Goal: Transaction & Acquisition: Purchase product/service

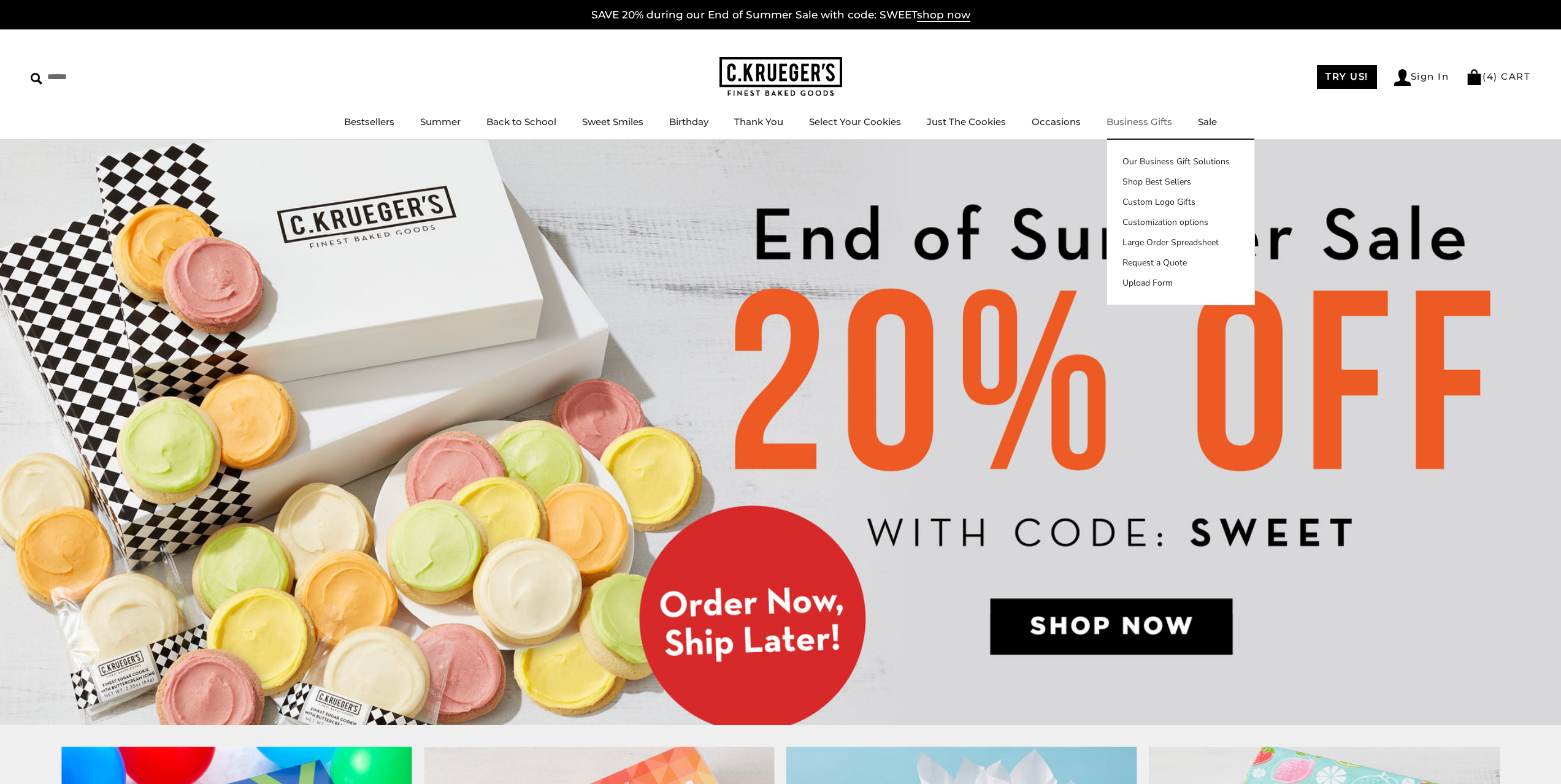
click at [1023, 60] on div "****** TRY US! Sign In ( 4 ) CART ( 4 ) CART Bestsellers Summer Summer Vibes Su…" at bounding box center [780, 84] width 1561 height 110
click at [1168, 84] on div "TRY US! Sign In ( 4 ) CART ( 4 ) CART" at bounding box center [1187, 77] width 689 height 18
click at [1321, 137] on ul "Bestsellers Summer Summer Vibes Summer Garden Hello Sunshine Patriotic Back to …" at bounding box center [780, 128] width 1561 height 28
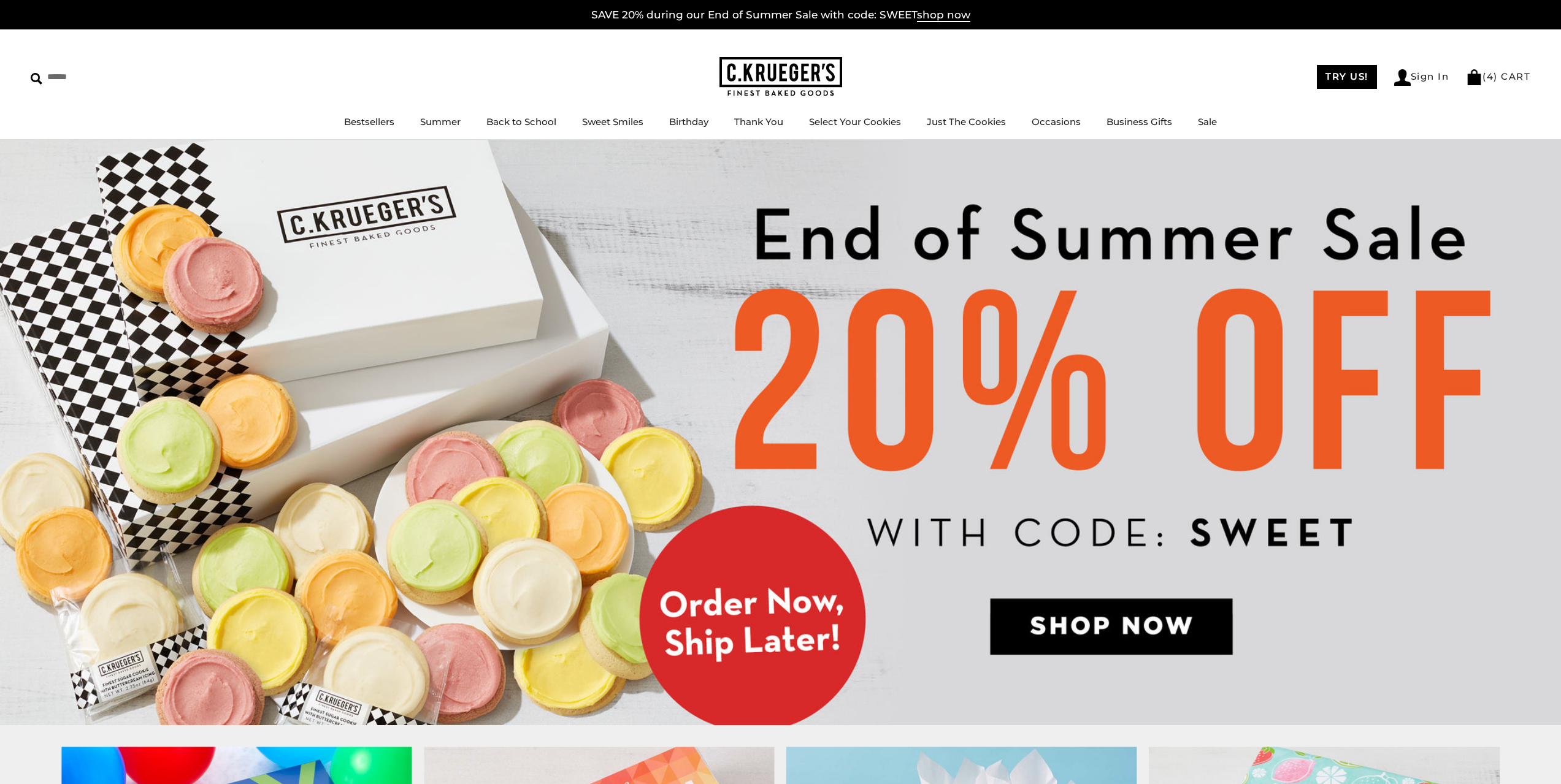
click at [670, 60] on div "****** TRY US! Sign In ( 4 ) CART ( 4 ) CART Bestsellers Summer Summer Vibes Su…" at bounding box center [780, 84] width 1561 height 110
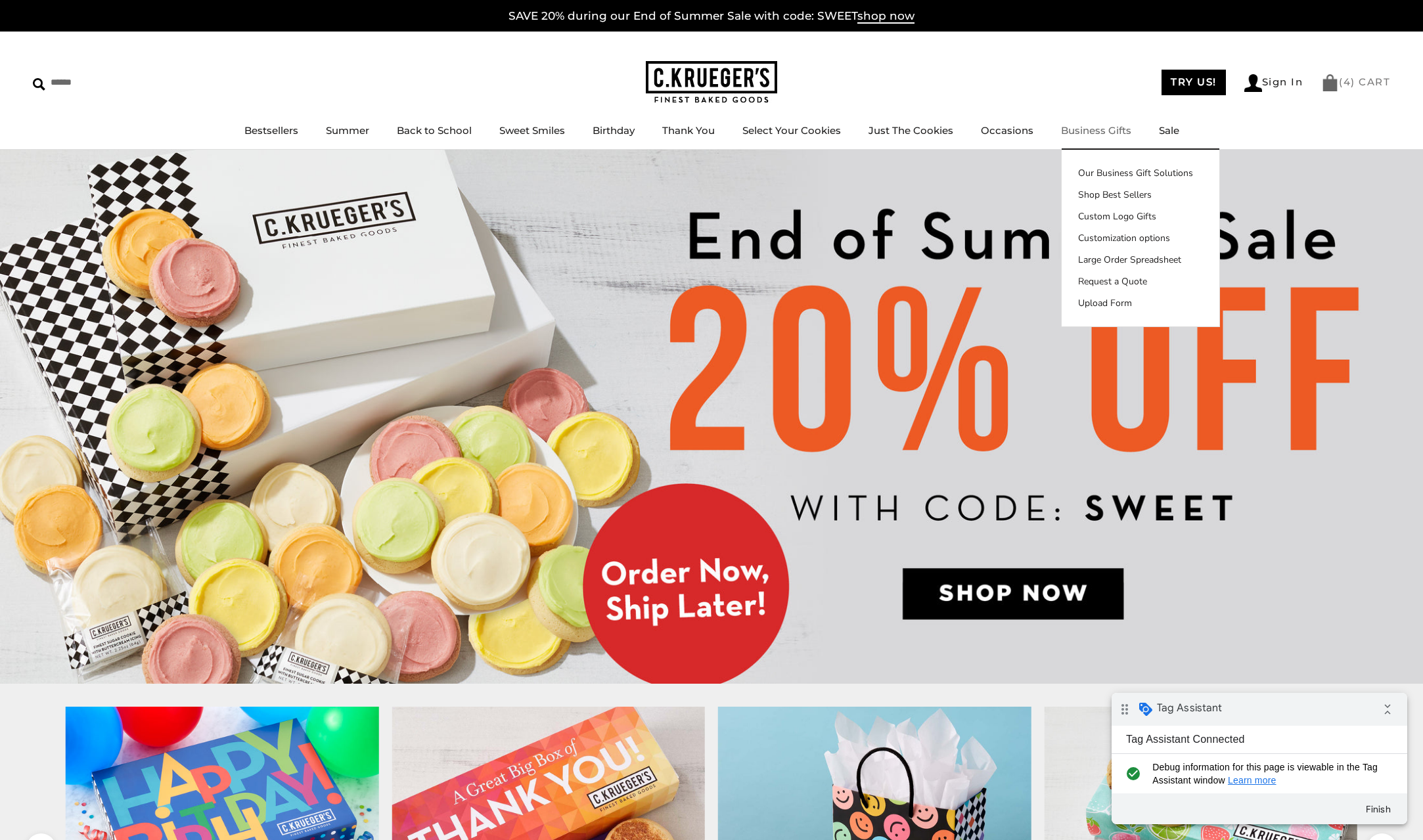
click at [1331, 87] on img at bounding box center [1330, 82] width 17 height 17
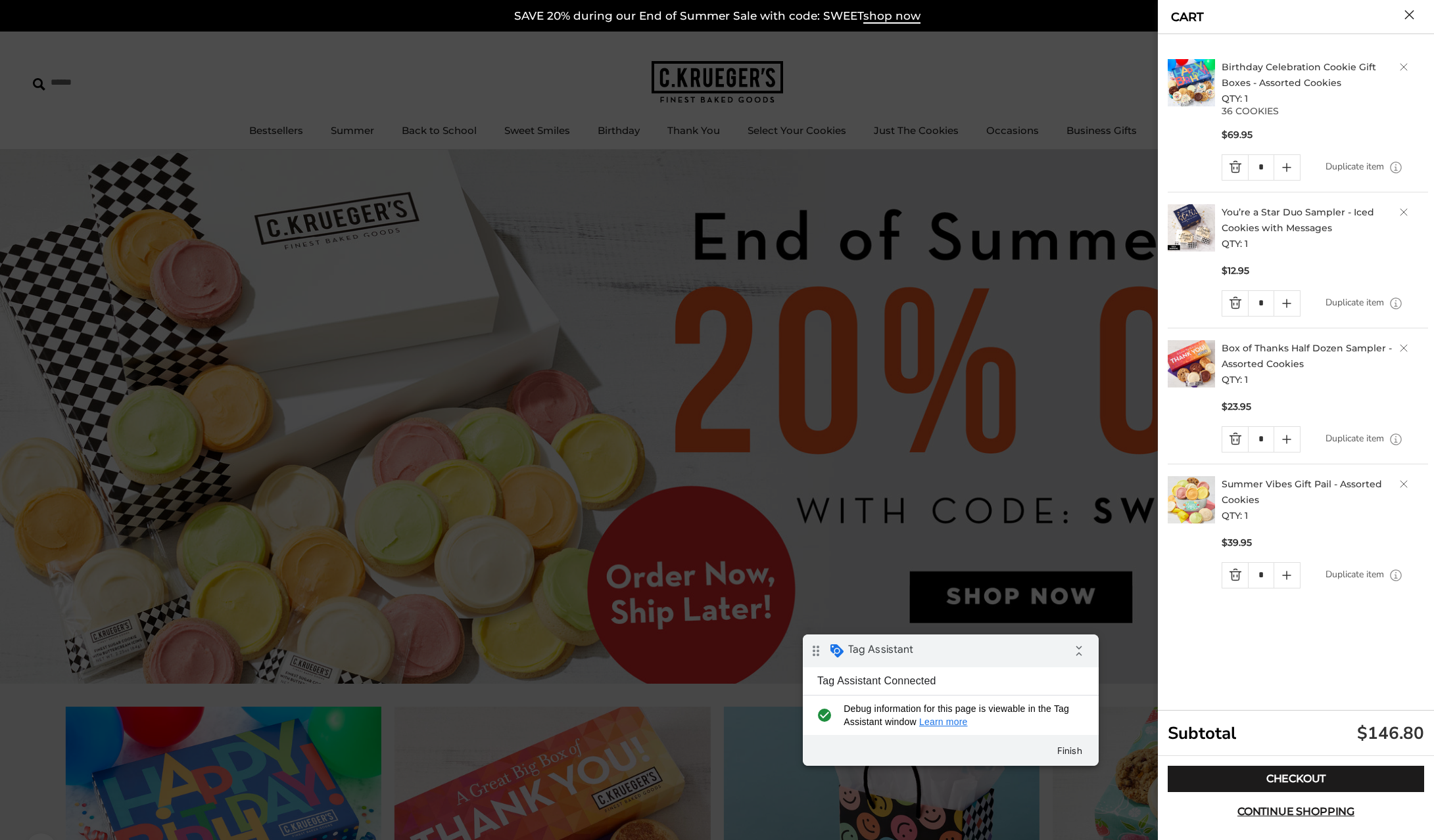
click at [1030, 648] on div "drag_indicator Tag Assistant collapse_all" at bounding box center [950, 651] width 296 height 33
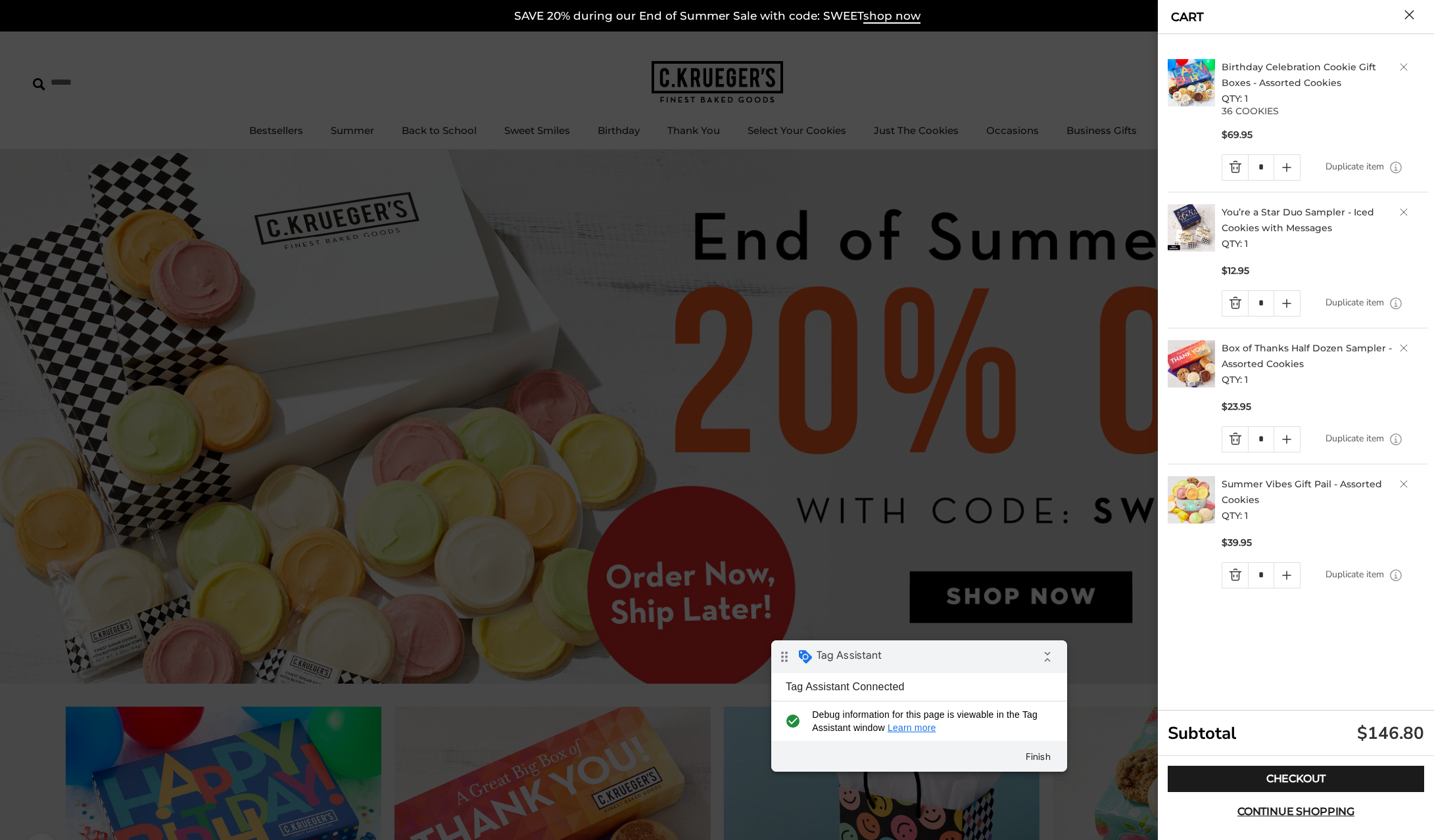
click at [1235, 577] on link "Quantity minus button" at bounding box center [1234, 576] width 25 height 25
click at [1233, 441] on link "Quantity minus button" at bounding box center [1234, 440] width 25 height 25
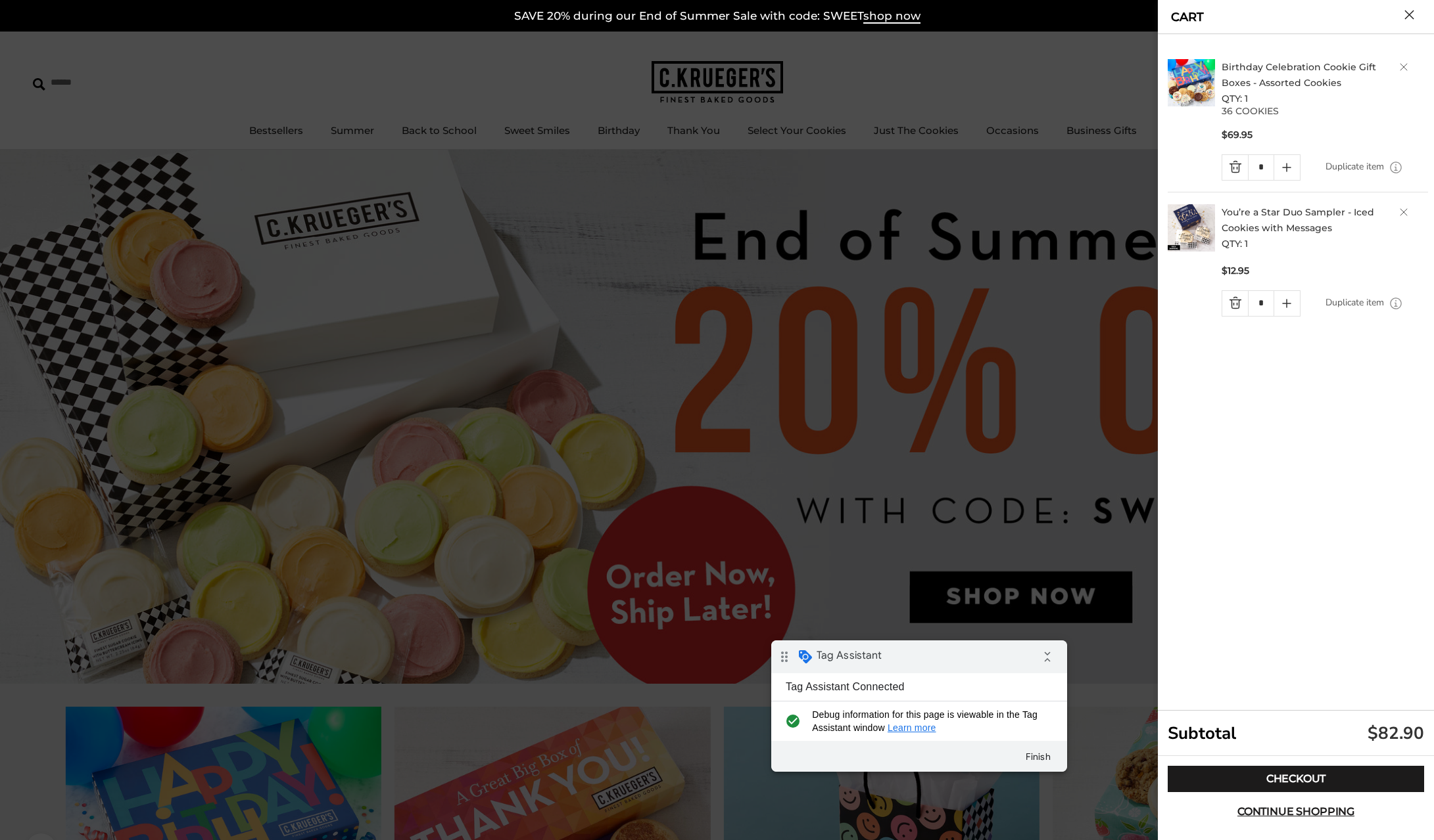
click at [1232, 169] on link "Quantity minus button" at bounding box center [1234, 167] width 25 height 25
click at [1232, 159] on link "Quantity minus button" at bounding box center [1234, 158] width 25 height 25
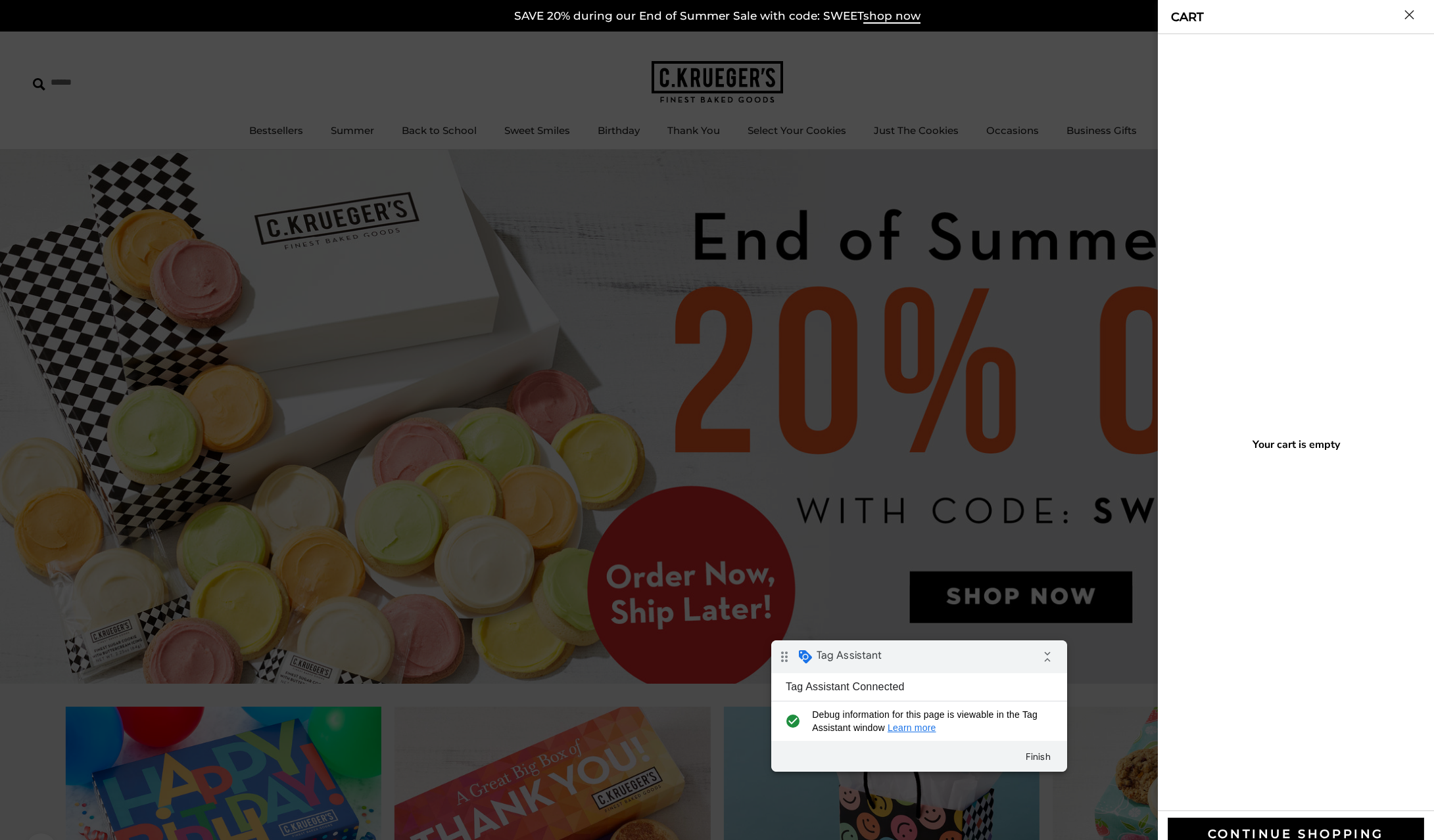
click at [1409, 14] on button "Close cart" at bounding box center [1409, 15] width 10 height 10
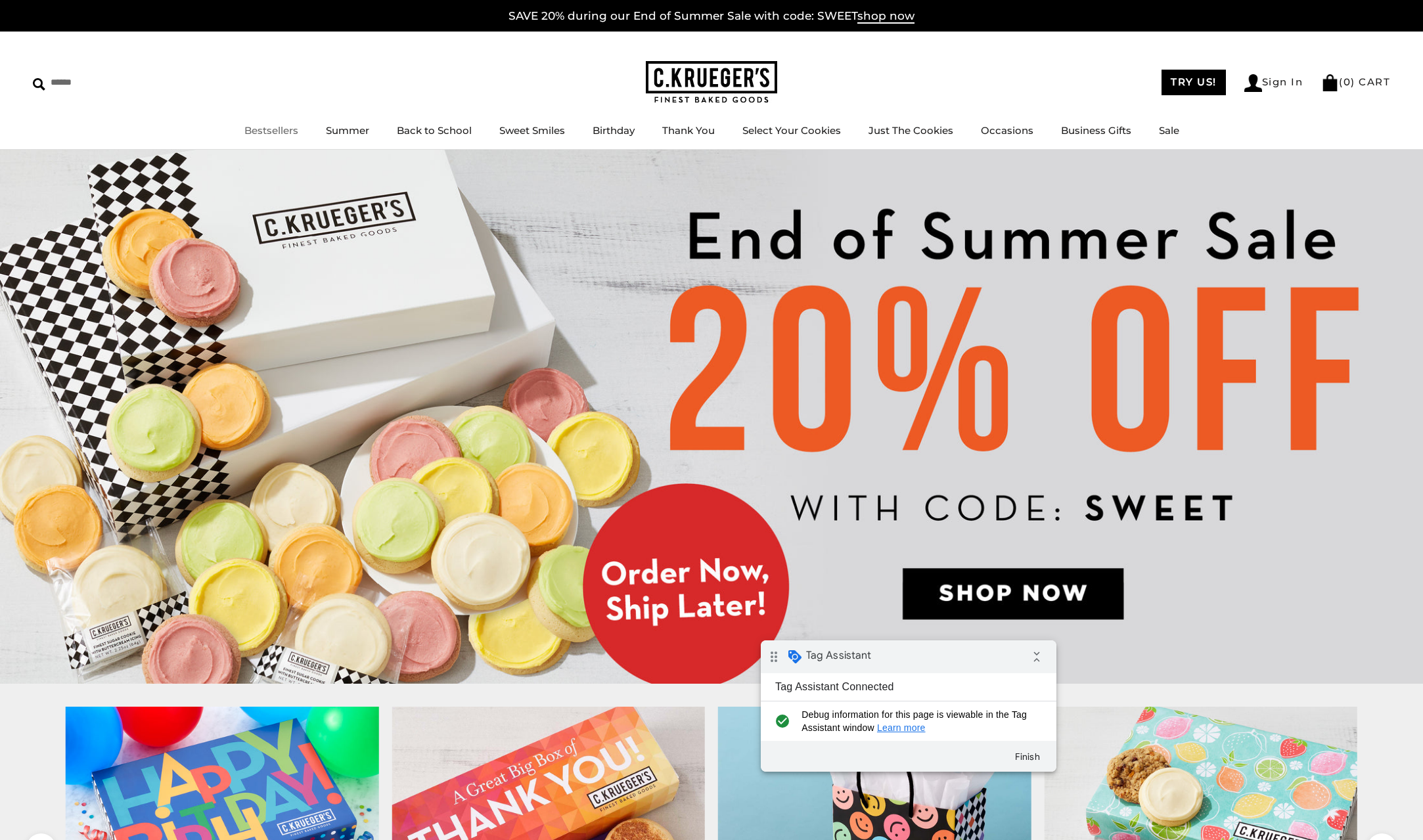
click at [267, 130] on link "Bestsellers" at bounding box center [271, 130] width 54 height 12
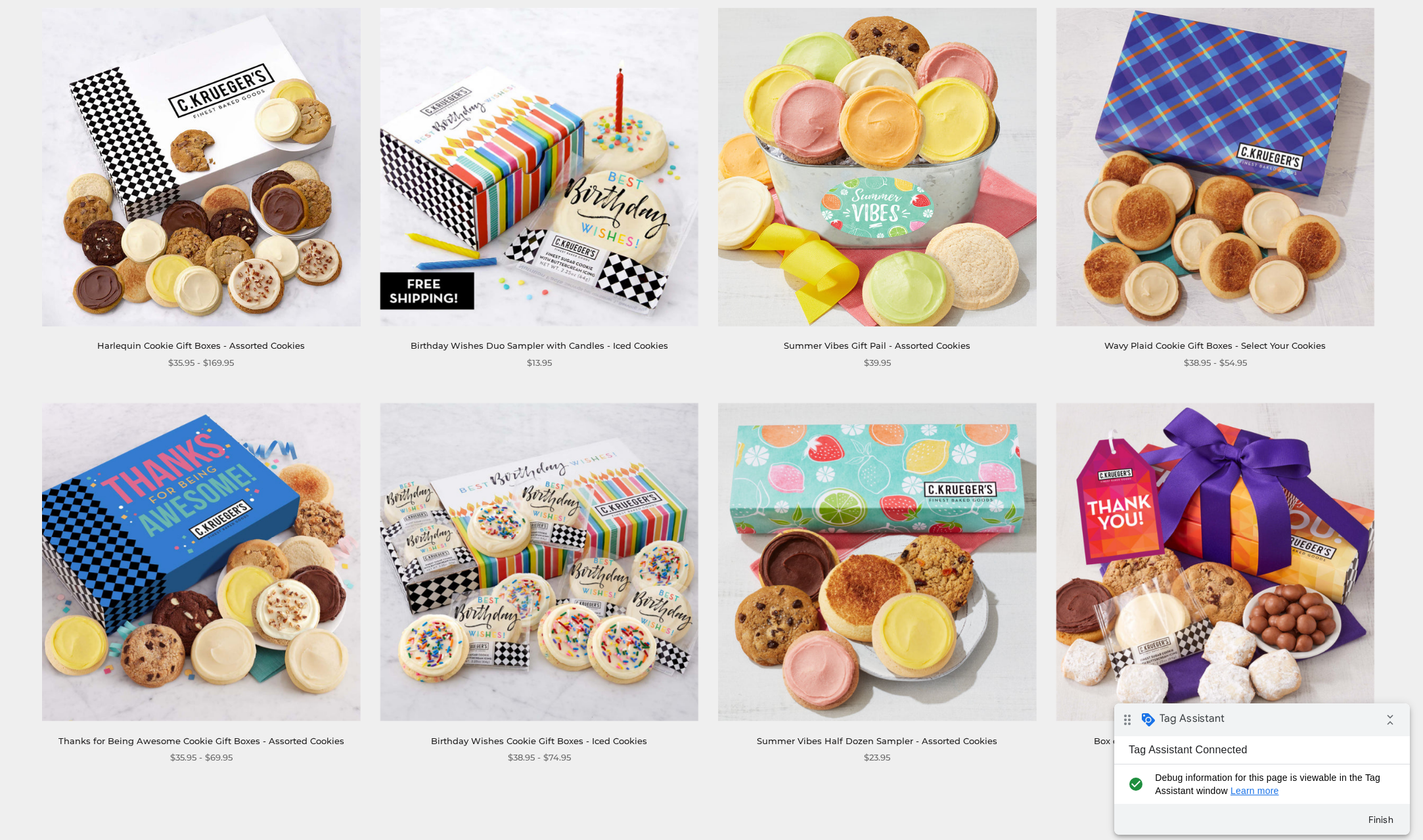
click at [1253, 725] on div "drag_indicator Tag Assistant collapse_all" at bounding box center [1262, 720] width 296 height 33
click at [547, 218] on img at bounding box center [539, 167] width 318 height 318
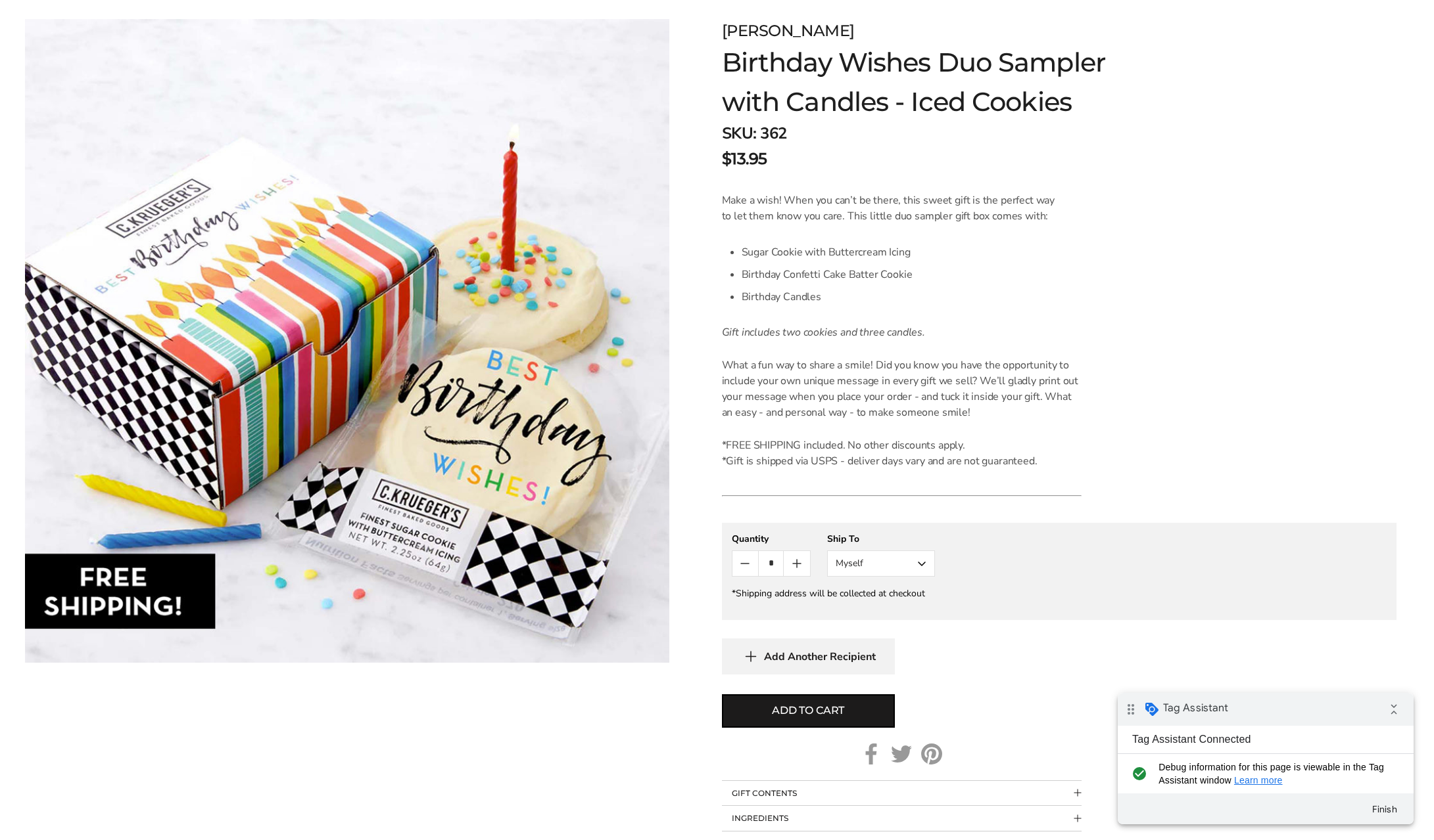
scroll to position [219, 0]
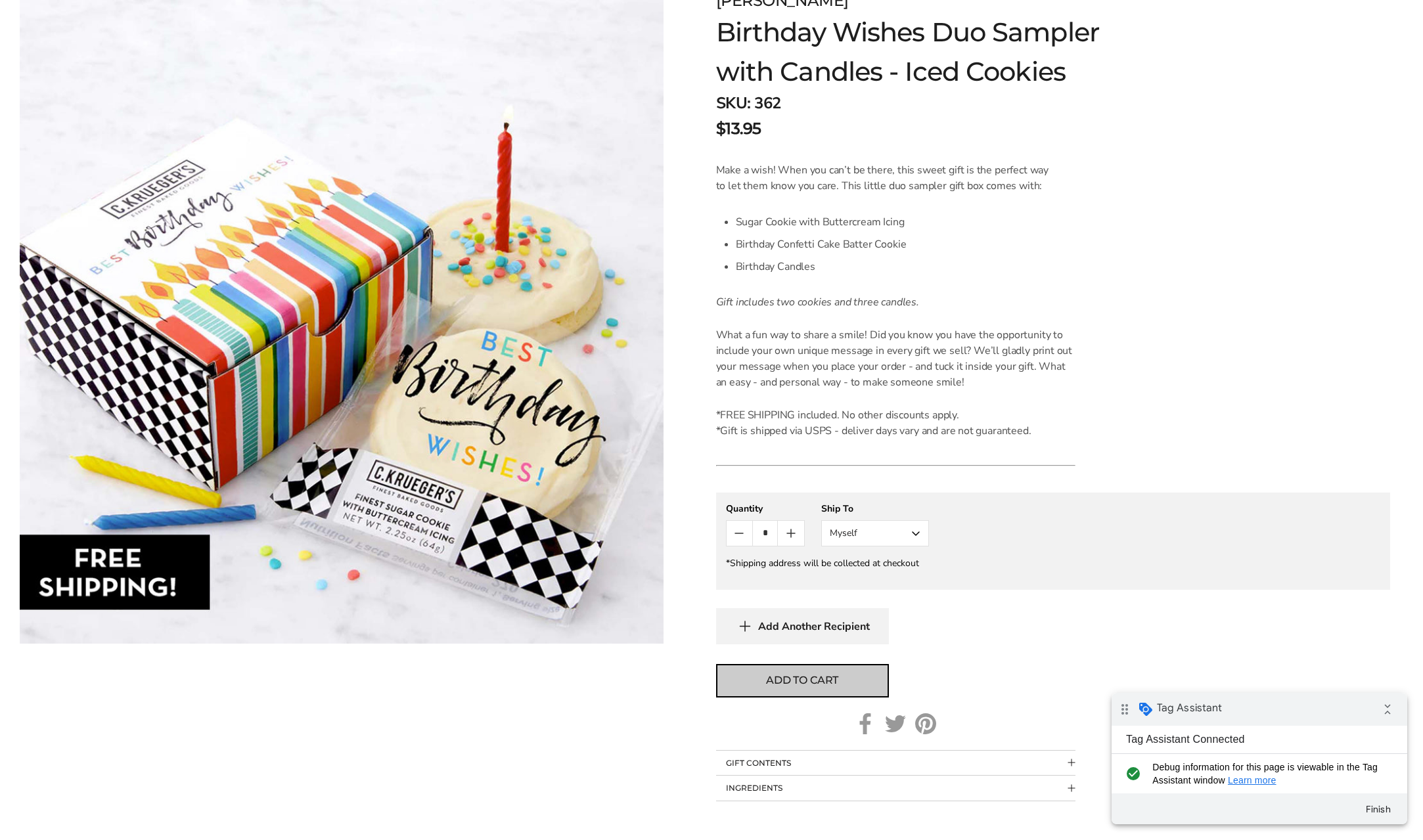
click at [802, 681] on span "Add to cart" at bounding box center [801, 681] width 72 height 16
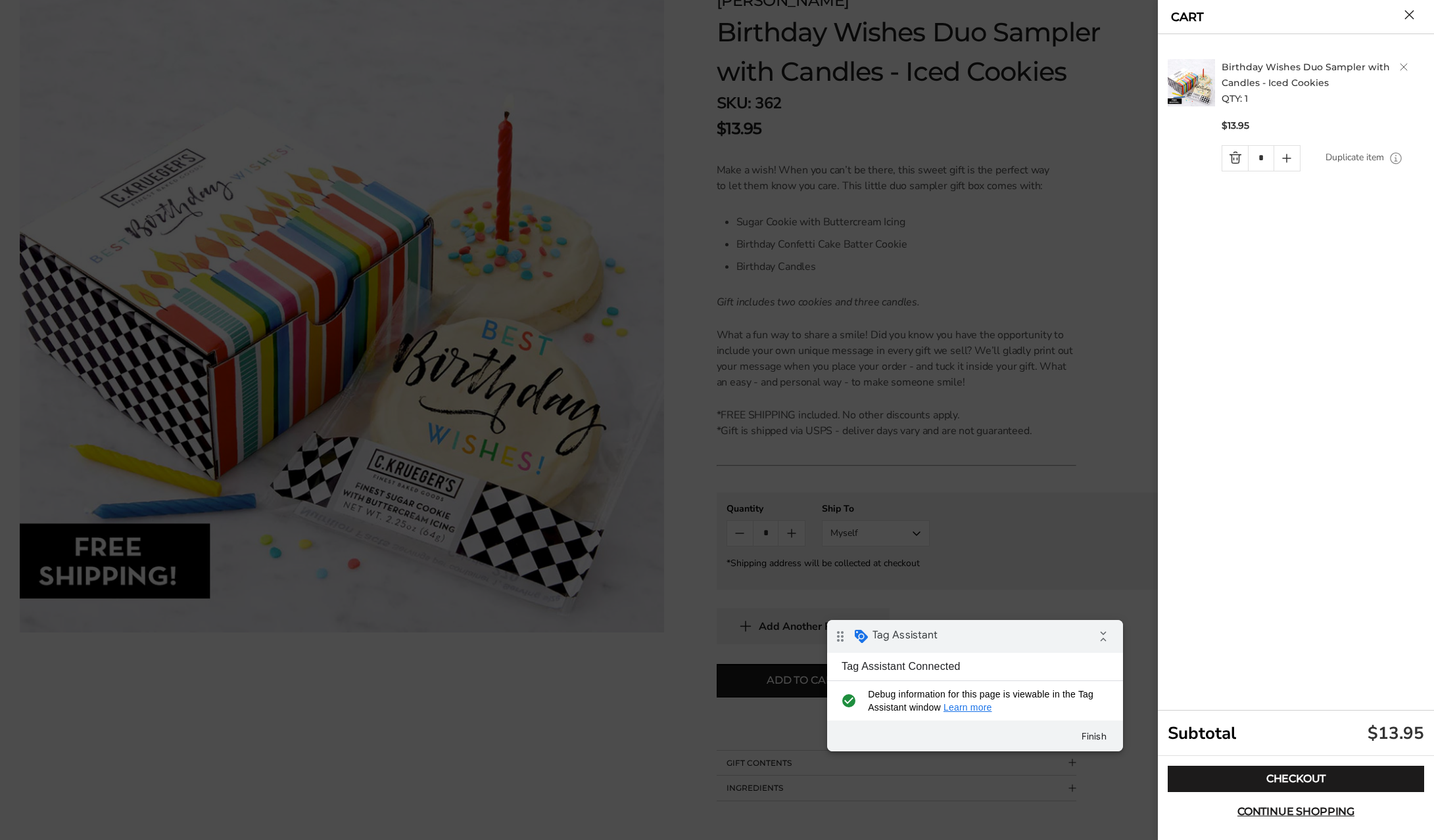
click at [1009, 633] on div "drag_indicator Tag Assistant collapse_all" at bounding box center [974, 636] width 296 height 33
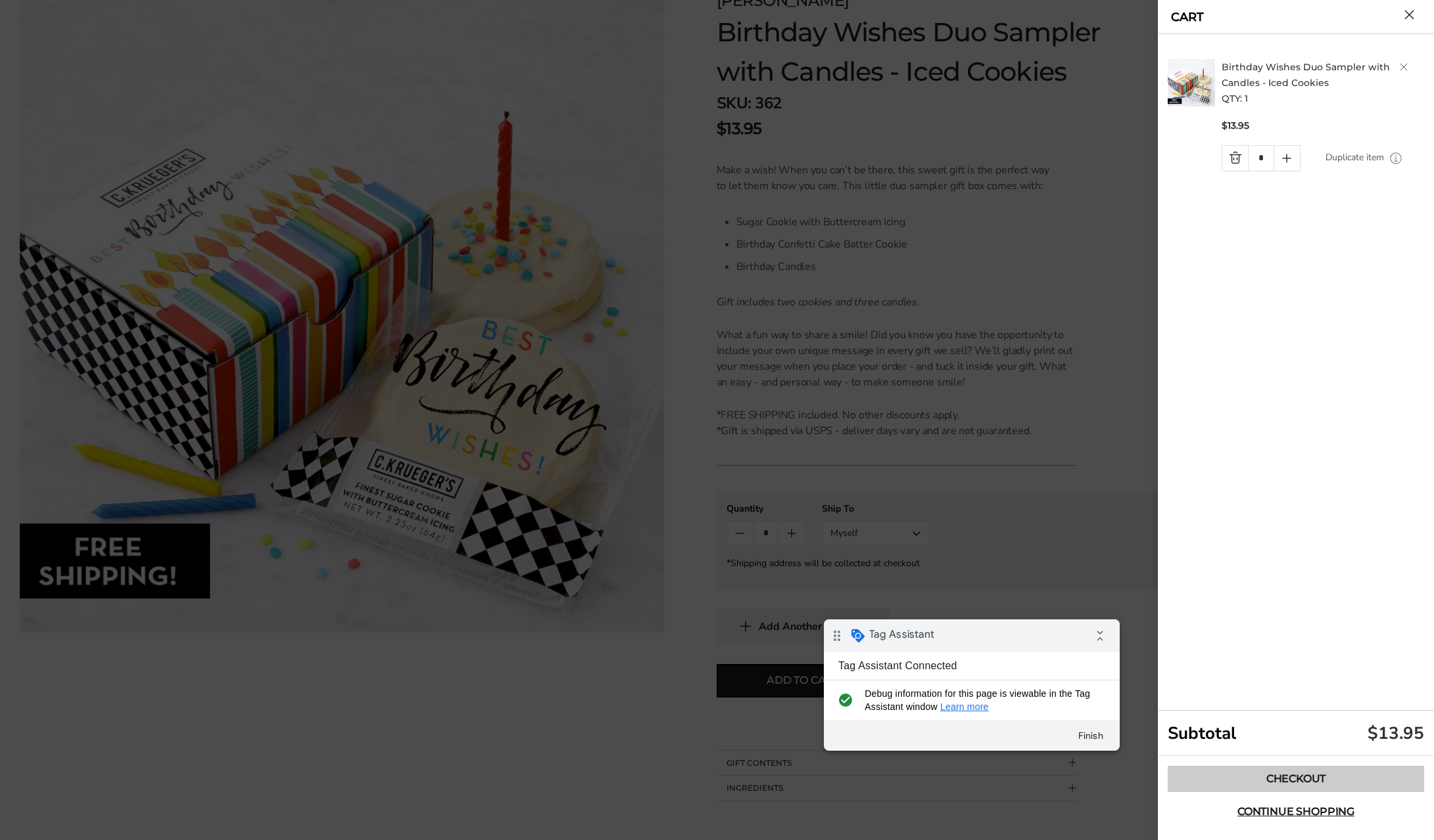
click at [1275, 777] on link "Checkout" at bounding box center [1296, 779] width 256 height 26
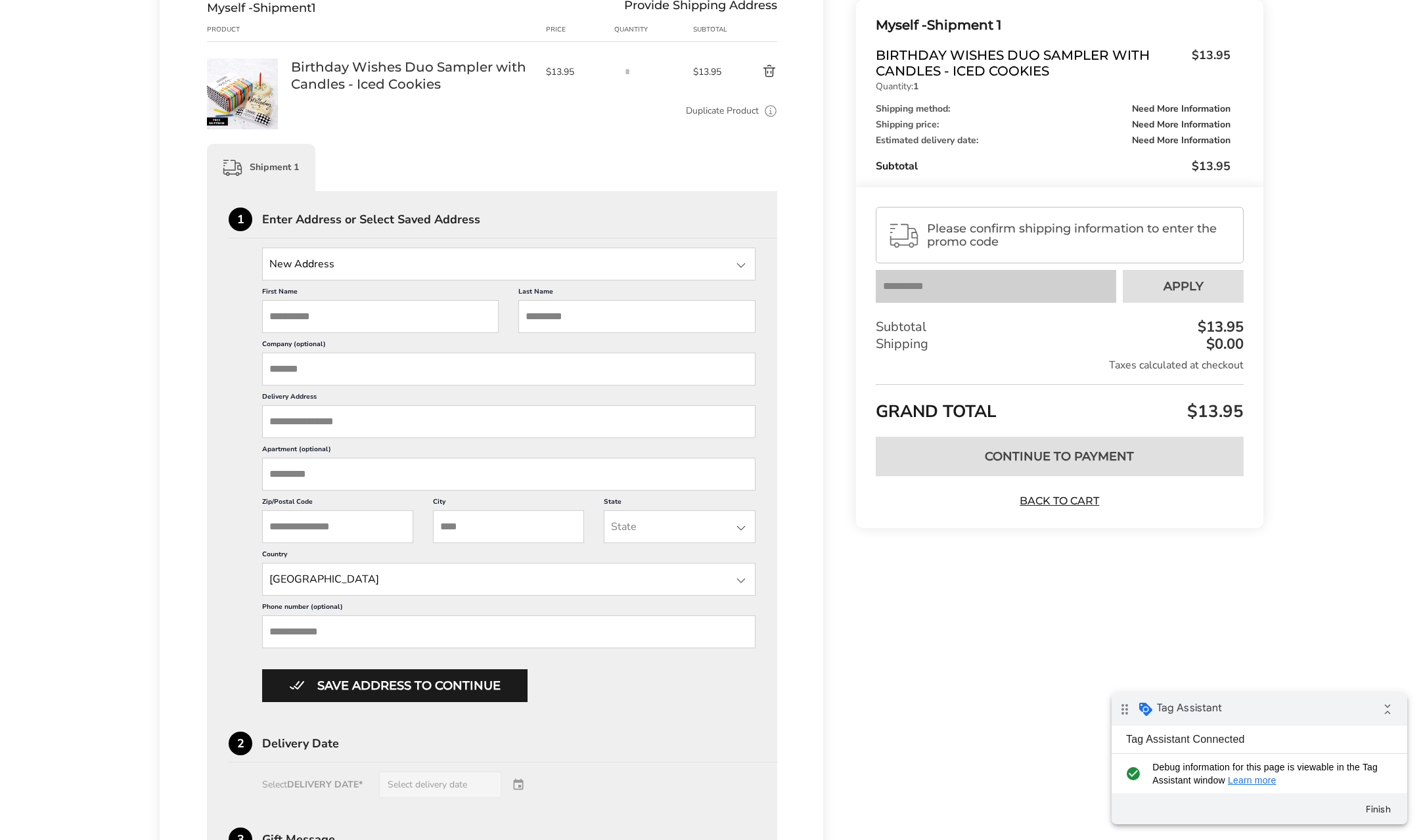
scroll to position [219, 0]
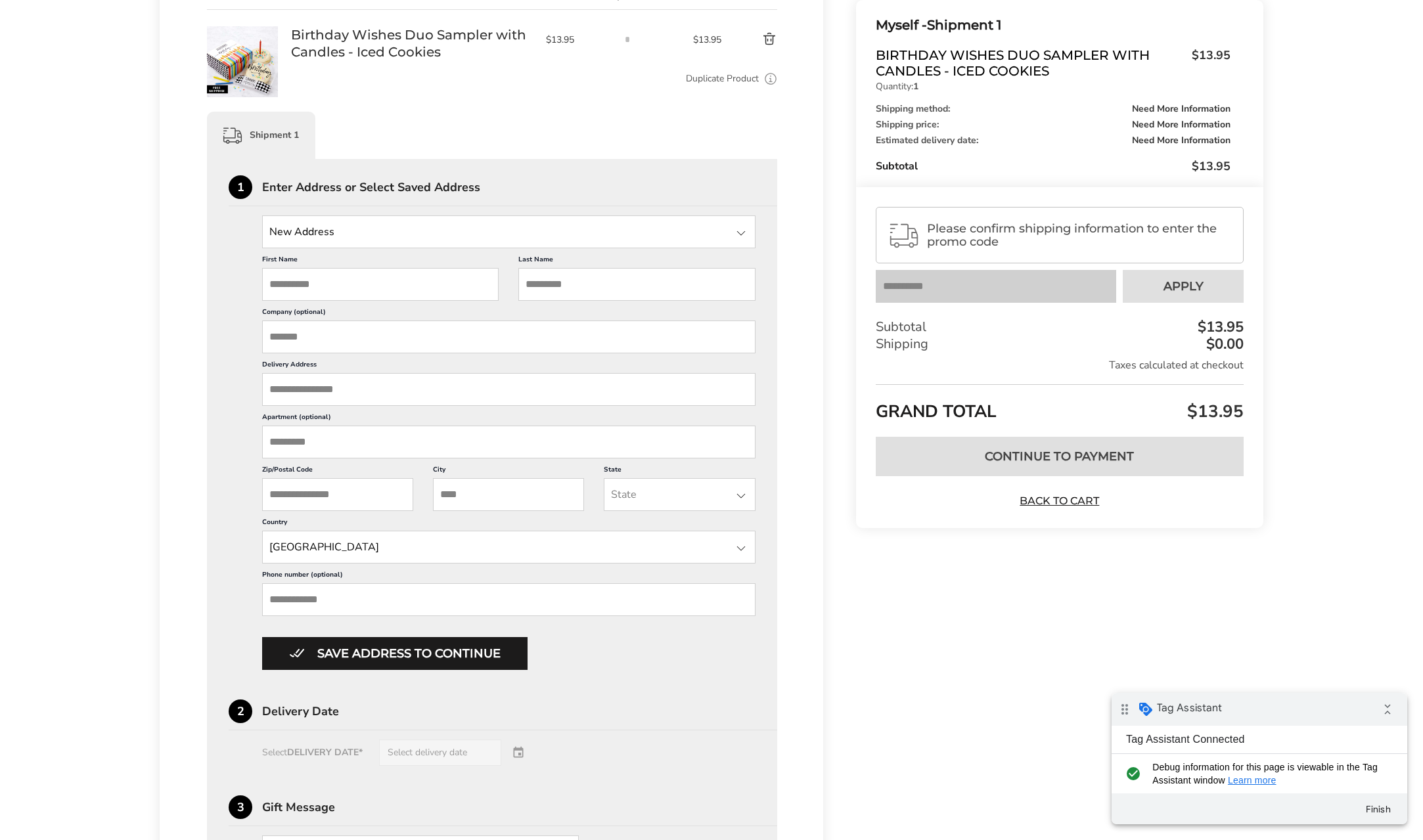
click at [293, 282] on input "First Name" at bounding box center [380, 284] width 237 height 33
type input "****"
type input "********"
type input "**********"
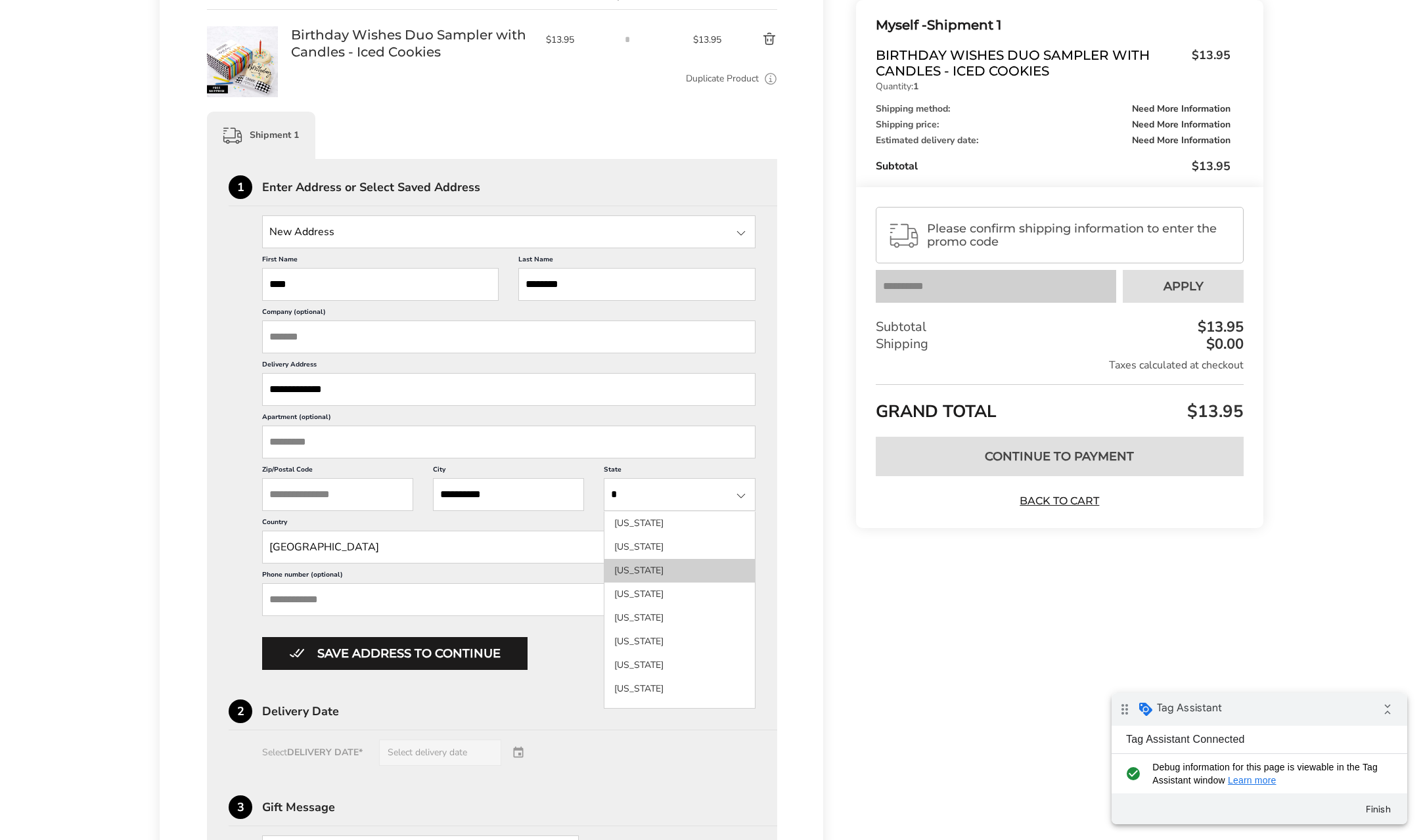
type input "*"
drag, startPoint x: 674, startPoint y: 565, endPoint x: 447, endPoint y: 530, distance: 229.7
click at [673, 583] on li "Kansas" at bounding box center [679, 595] width 150 height 23
click at [312, 499] on input "Zip/Postal Code" at bounding box center [338, 494] width 151 height 33
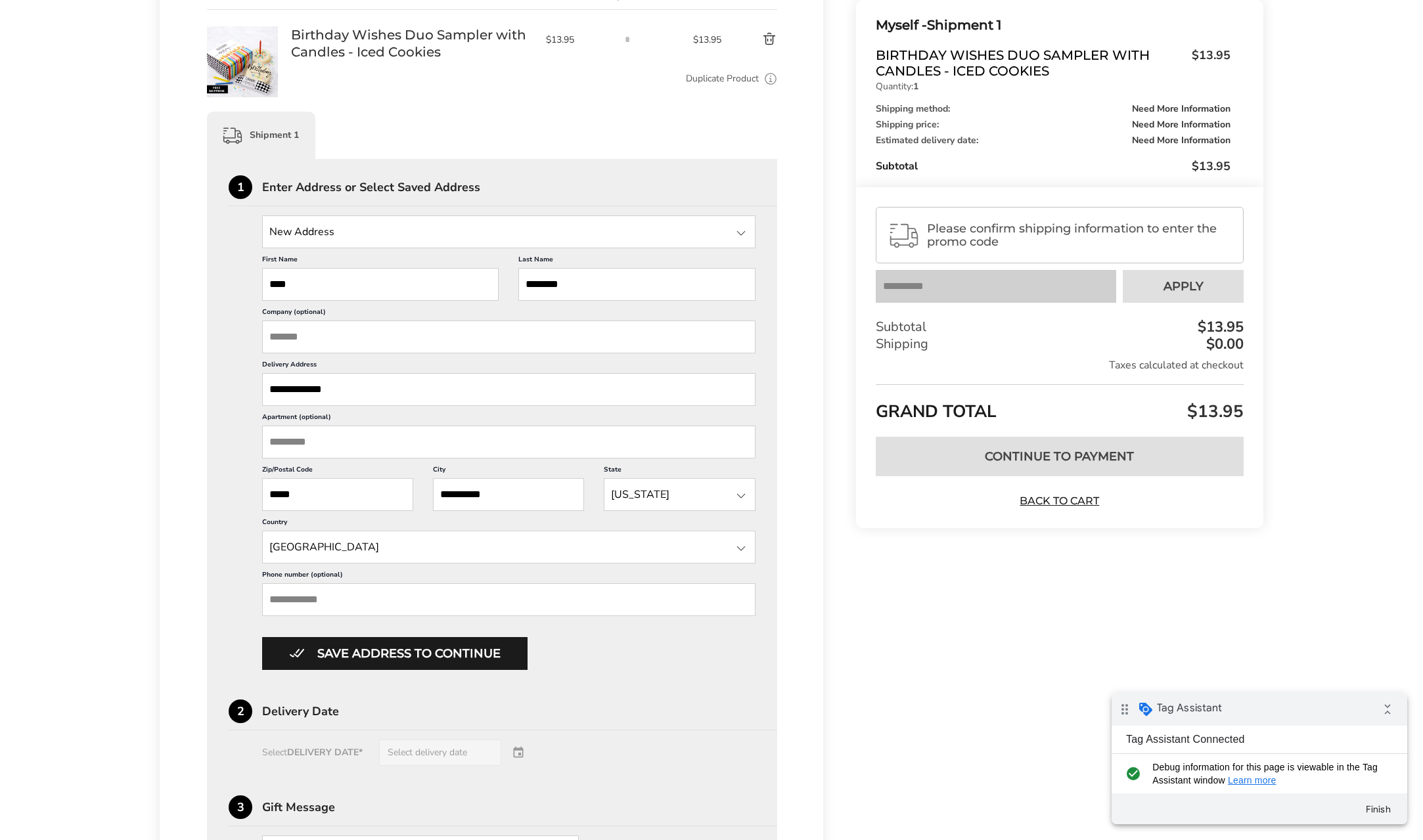
type input "*****"
click at [347, 557] on input "State" at bounding box center [509, 547] width 494 height 33
click at [362, 578] on li "United States" at bounding box center [509, 576] width 492 height 23
click at [351, 598] on input "Phone number (optional)" at bounding box center [509, 600] width 494 height 33
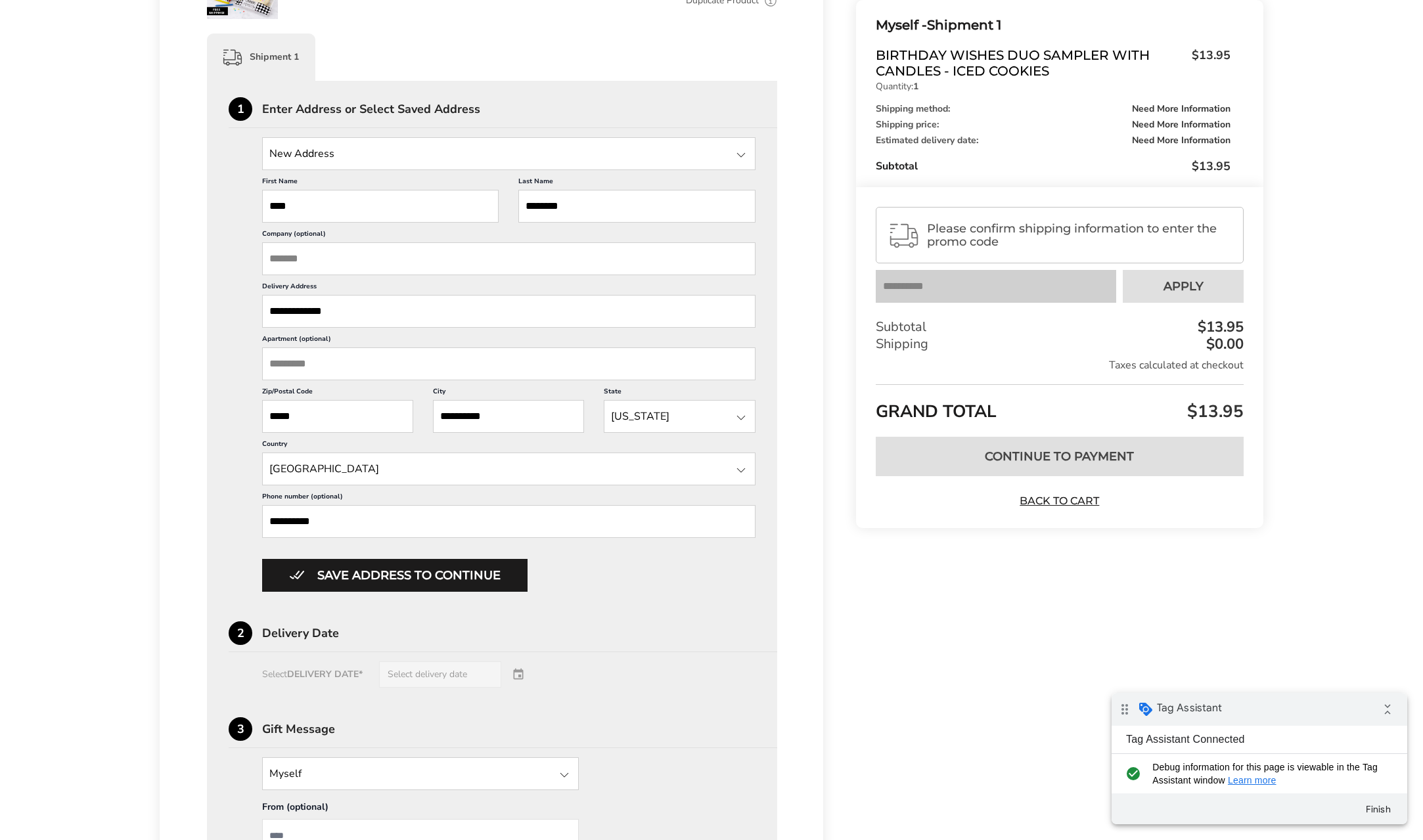
scroll to position [328, 0]
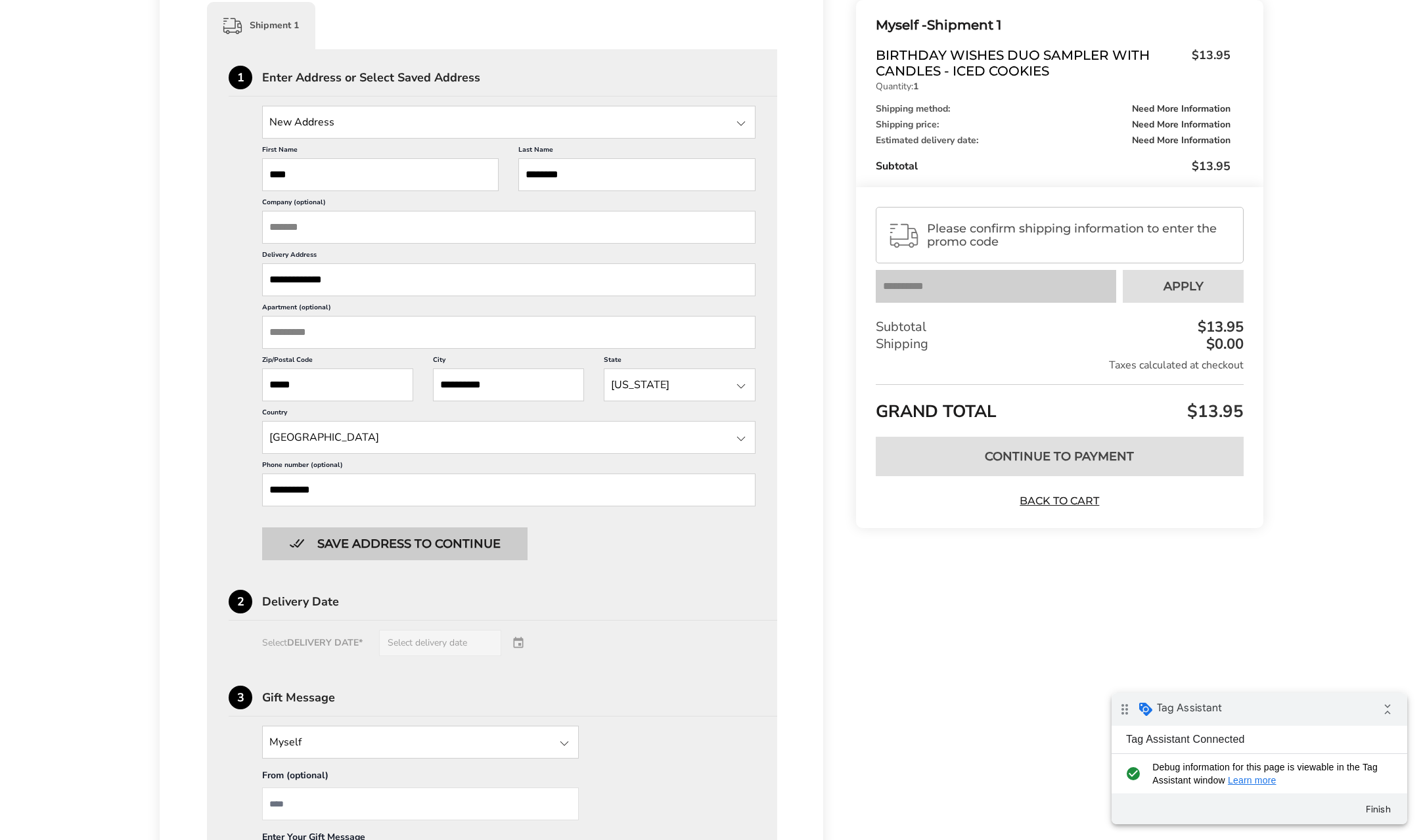
type input "**********"
click at [456, 547] on button "Save address to continue" at bounding box center [395, 544] width 266 height 33
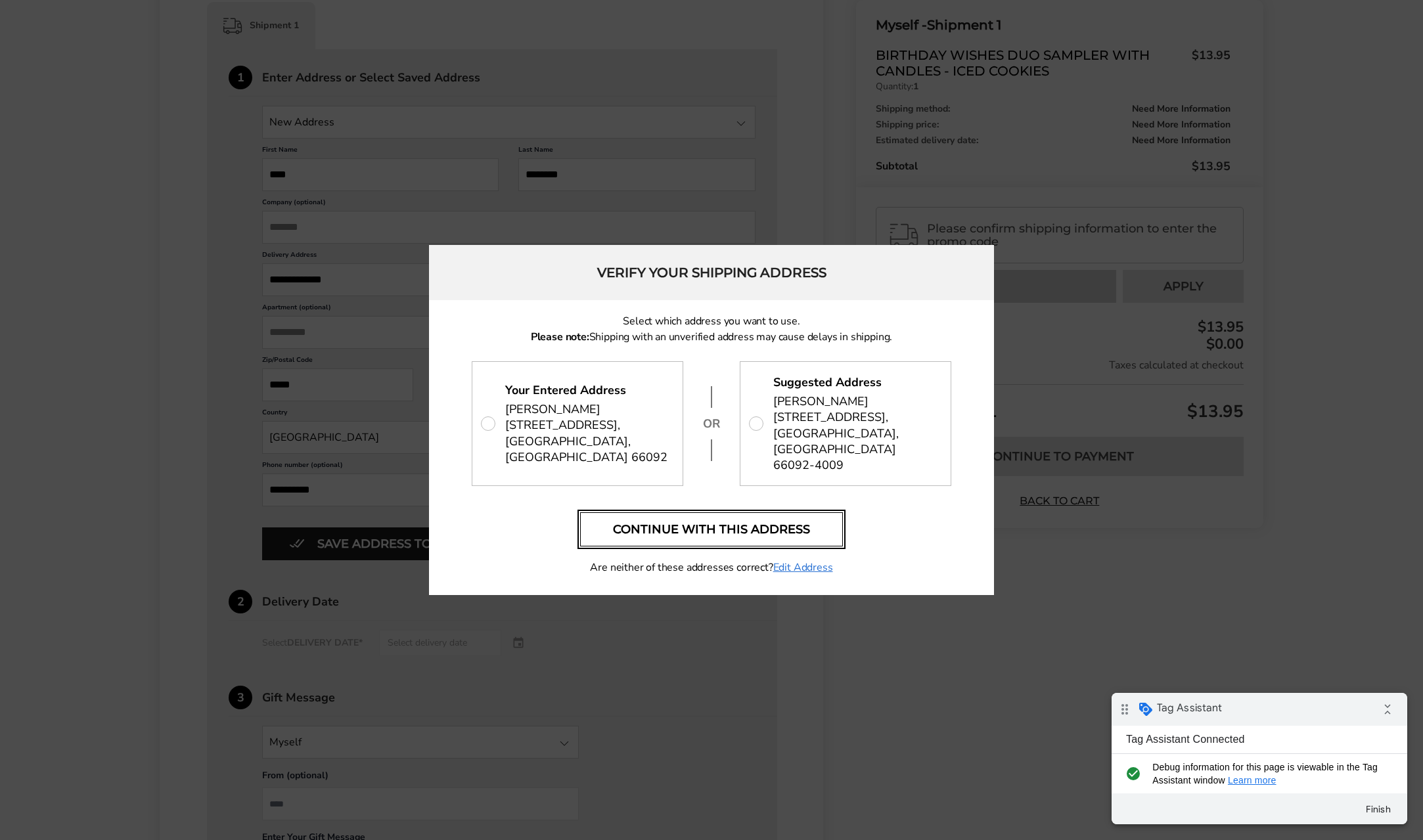
click at [704, 516] on button "Continue with this address" at bounding box center [711, 529] width 263 height 34
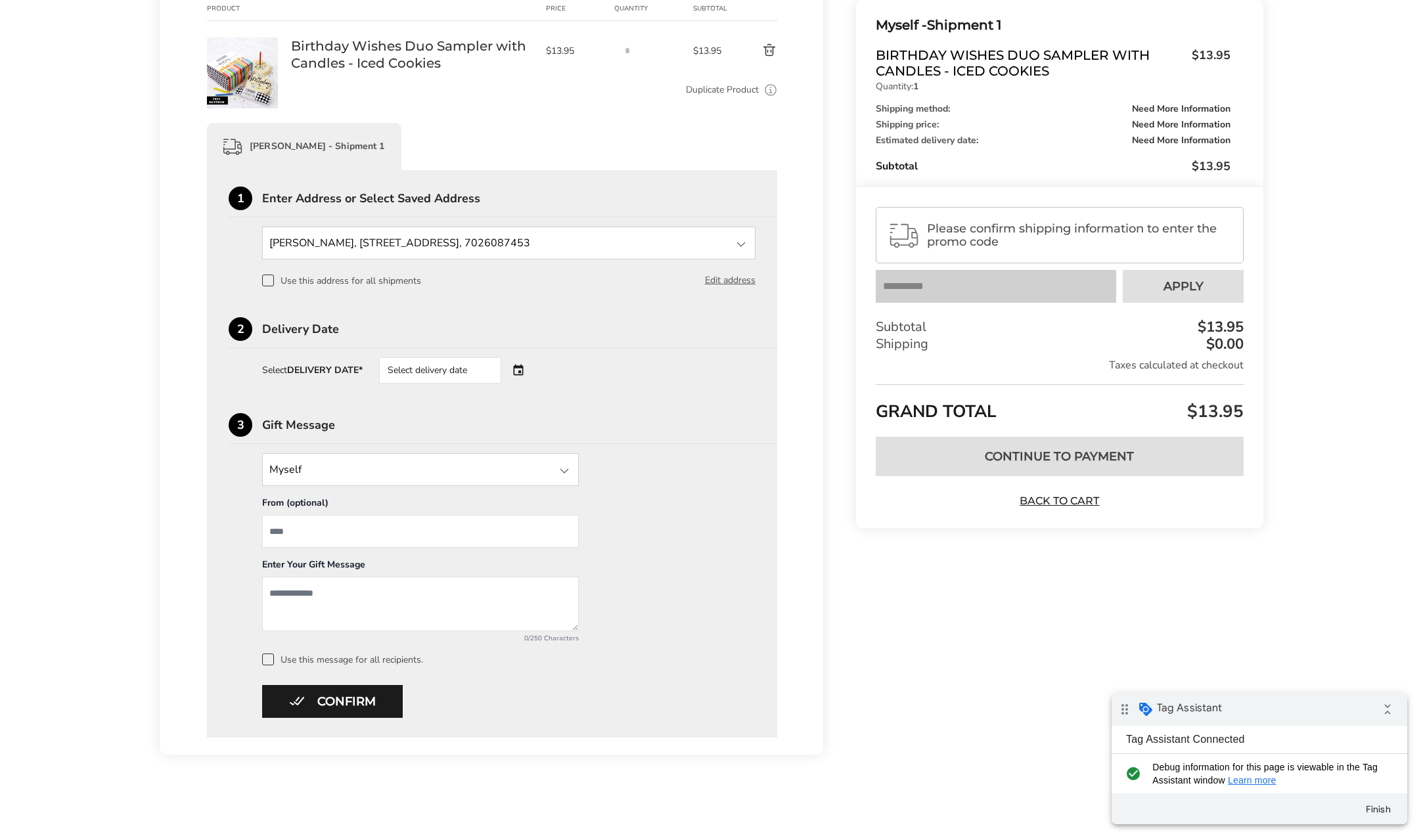
scroll to position [146, 0]
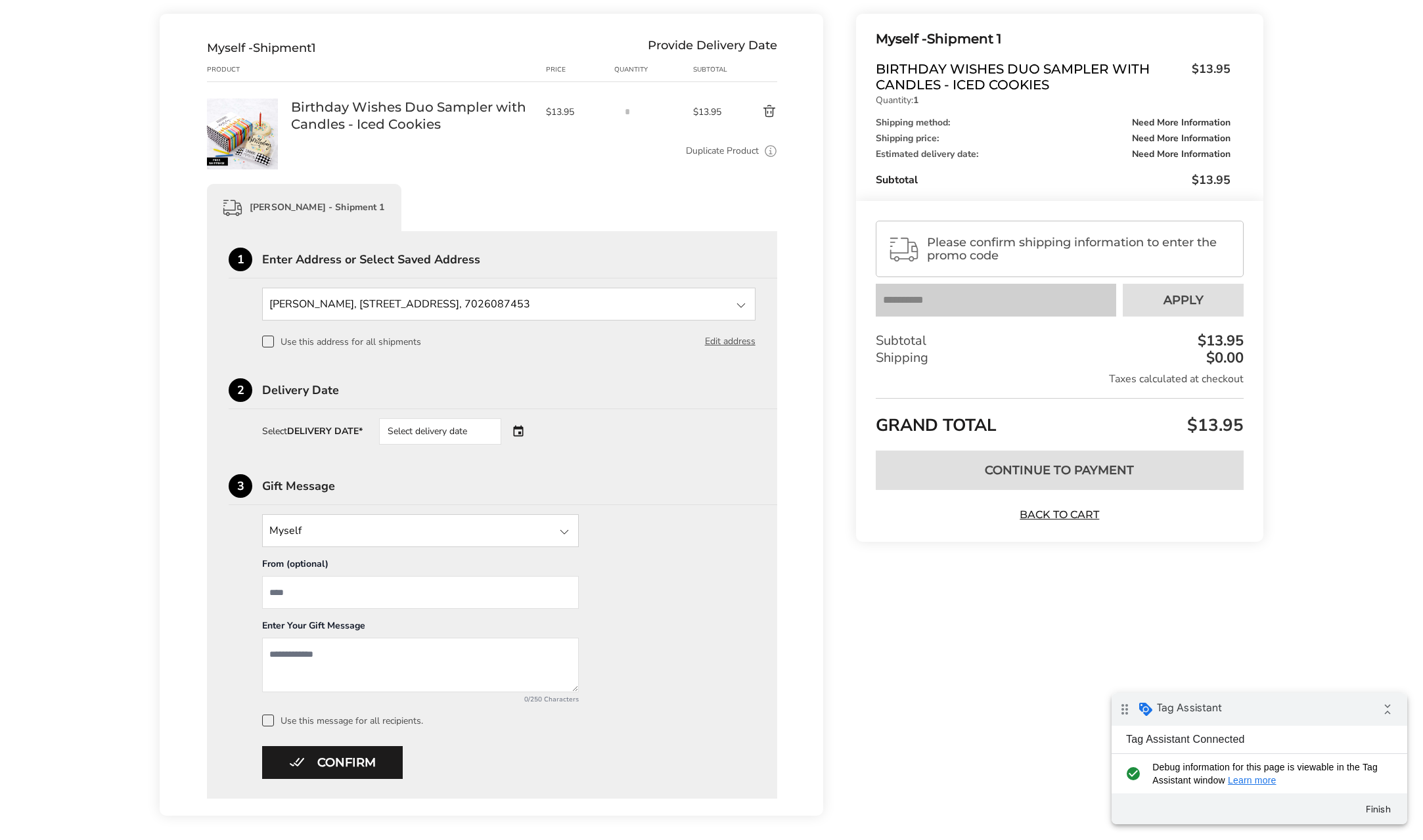
click at [489, 429] on div "Select delivery date" at bounding box center [440, 432] width 122 height 26
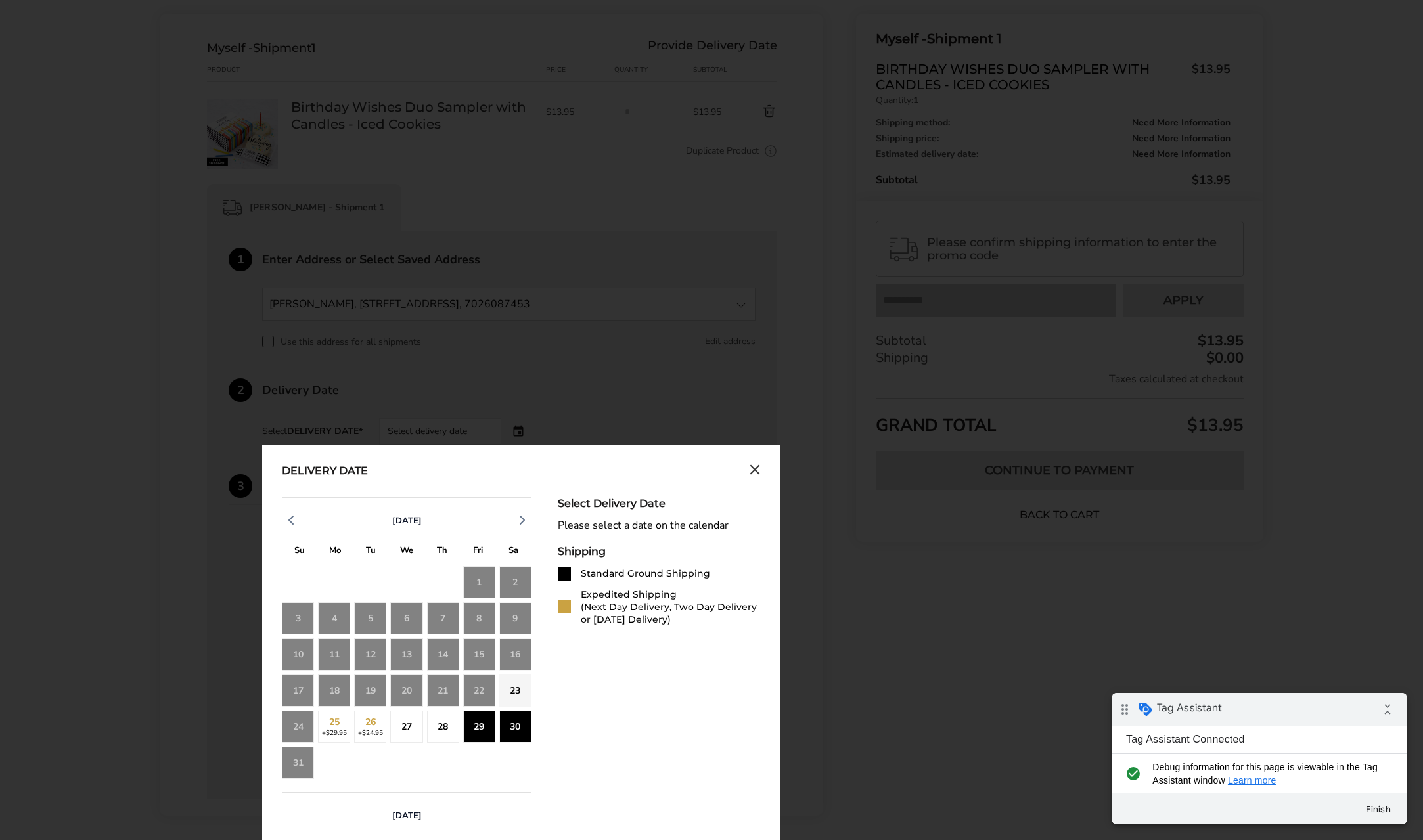
click at [513, 726] on div "30" at bounding box center [515, 727] width 32 height 32
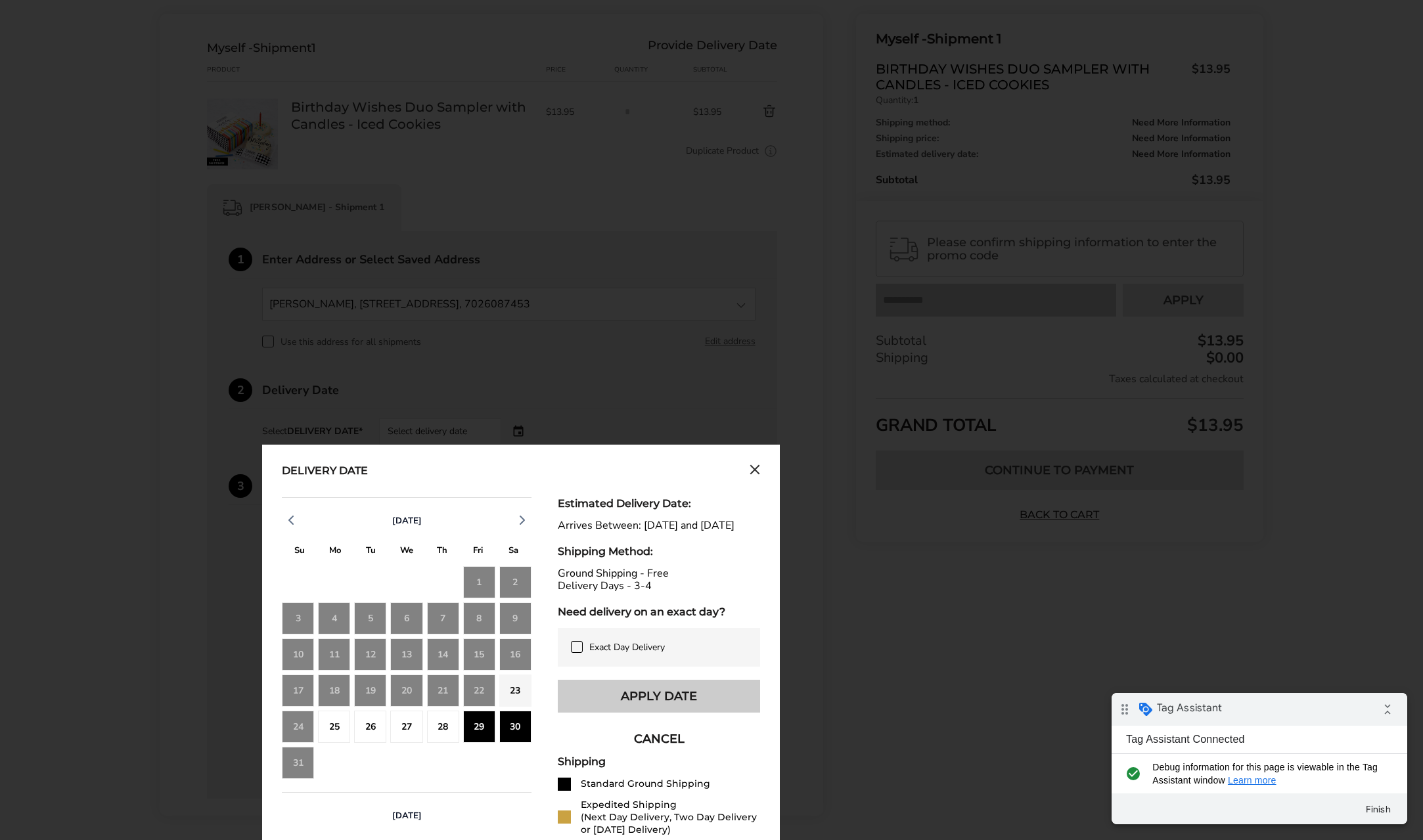
click at [692, 711] on button "Apply Date" at bounding box center [659, 696] width 202 height 33
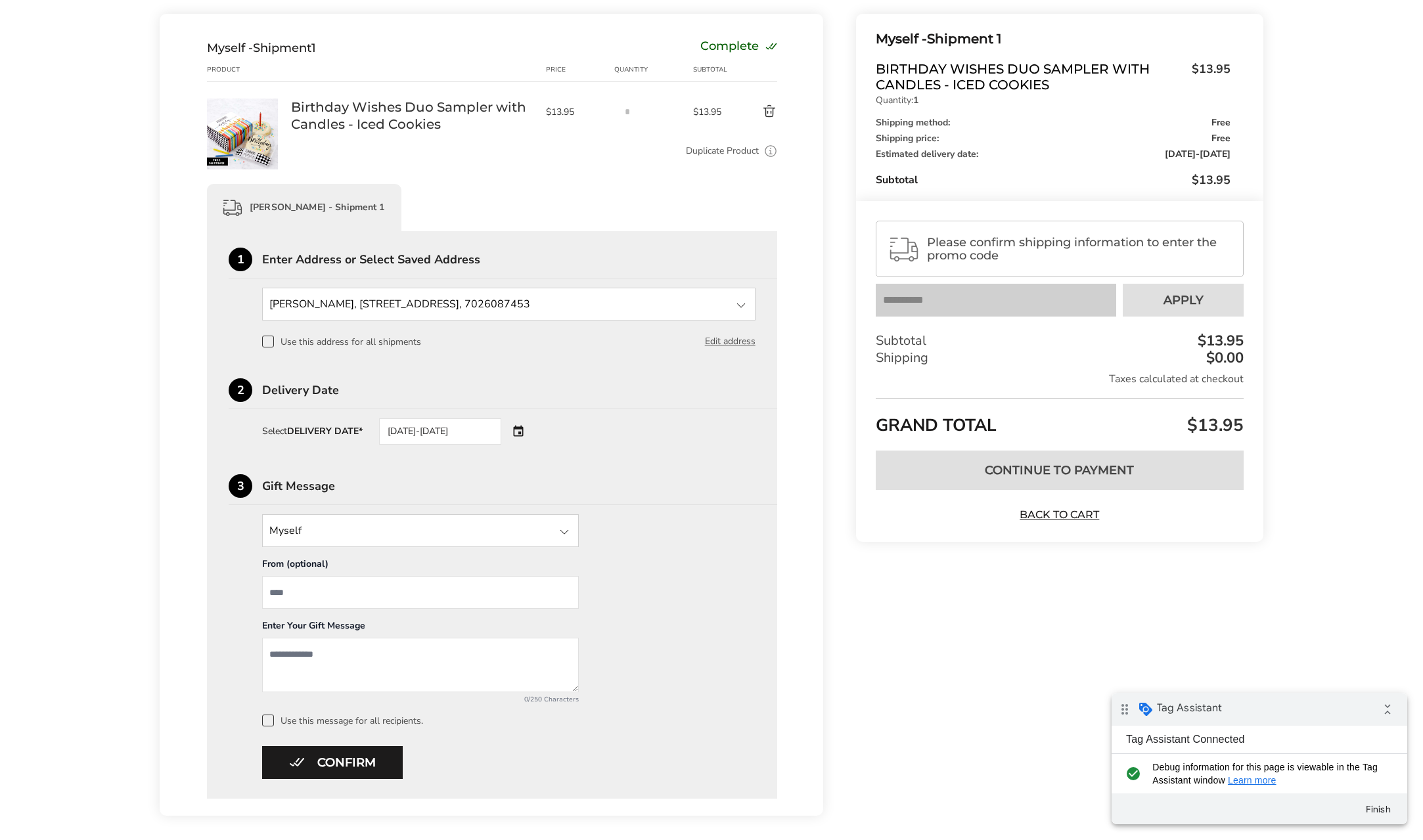
scroll to position [207, 0]
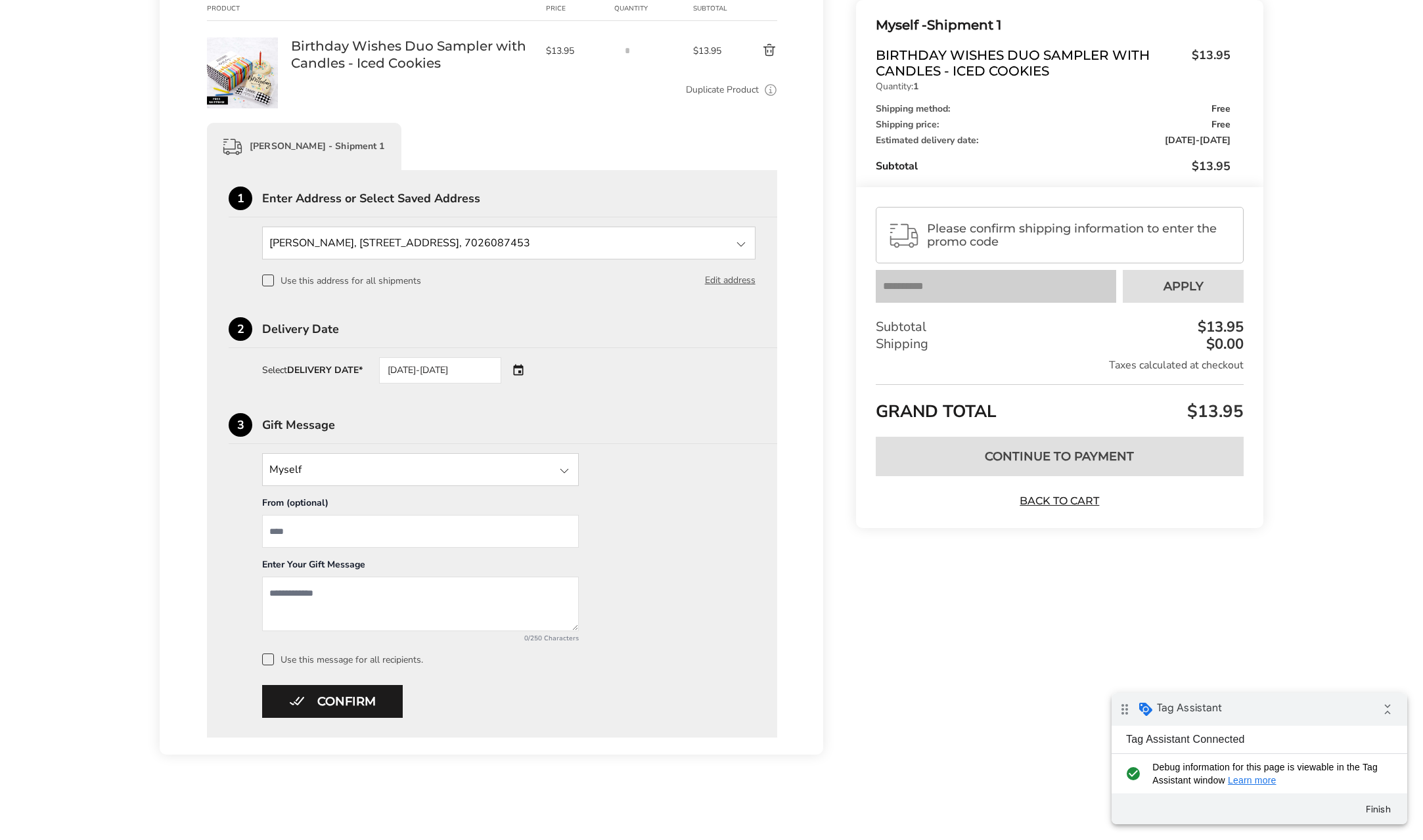
click at [517, 368] on div "08/29/2025-08/30/2025" at bounding box center [459, 371] width 159 height 26
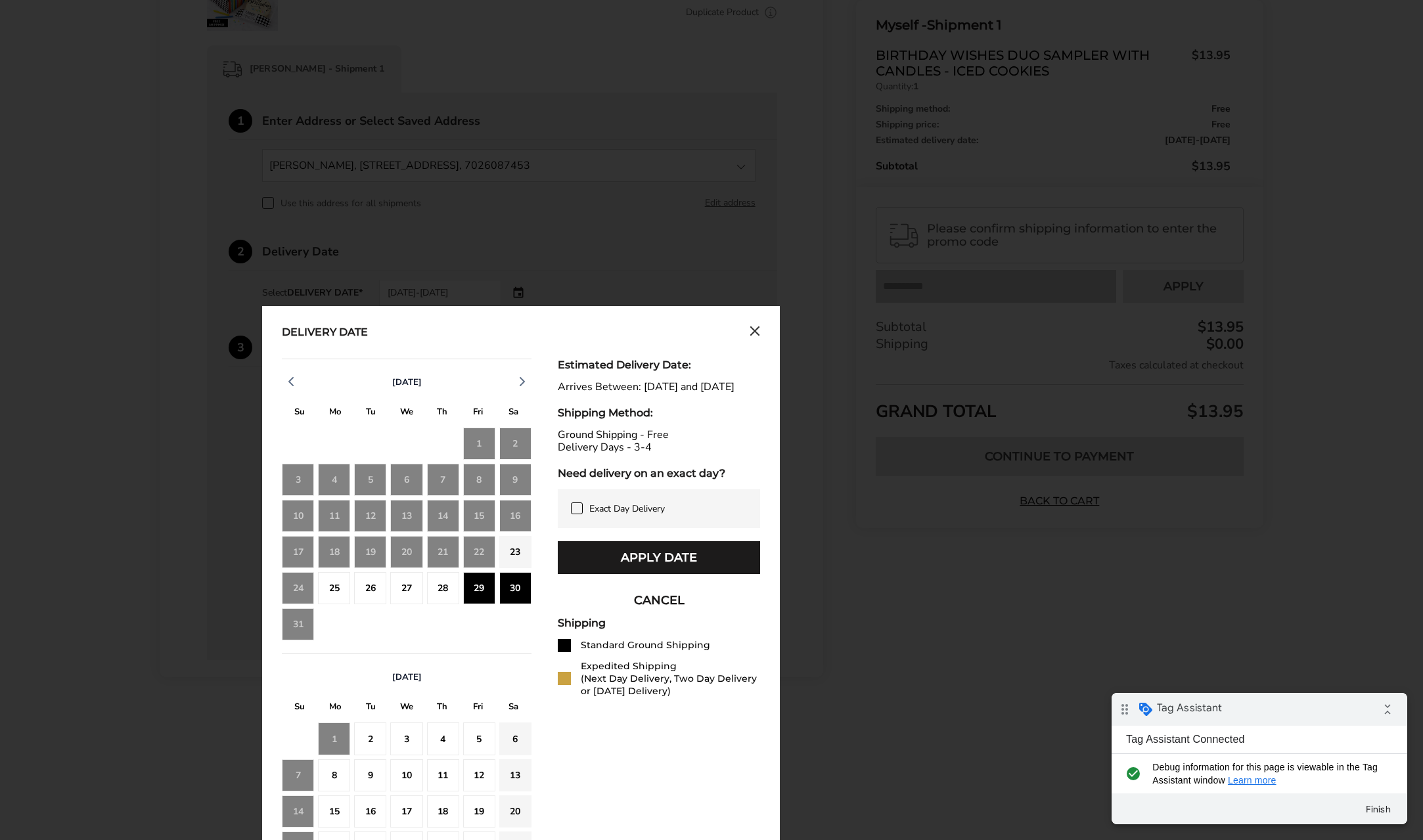
scroll to position [317, 0]
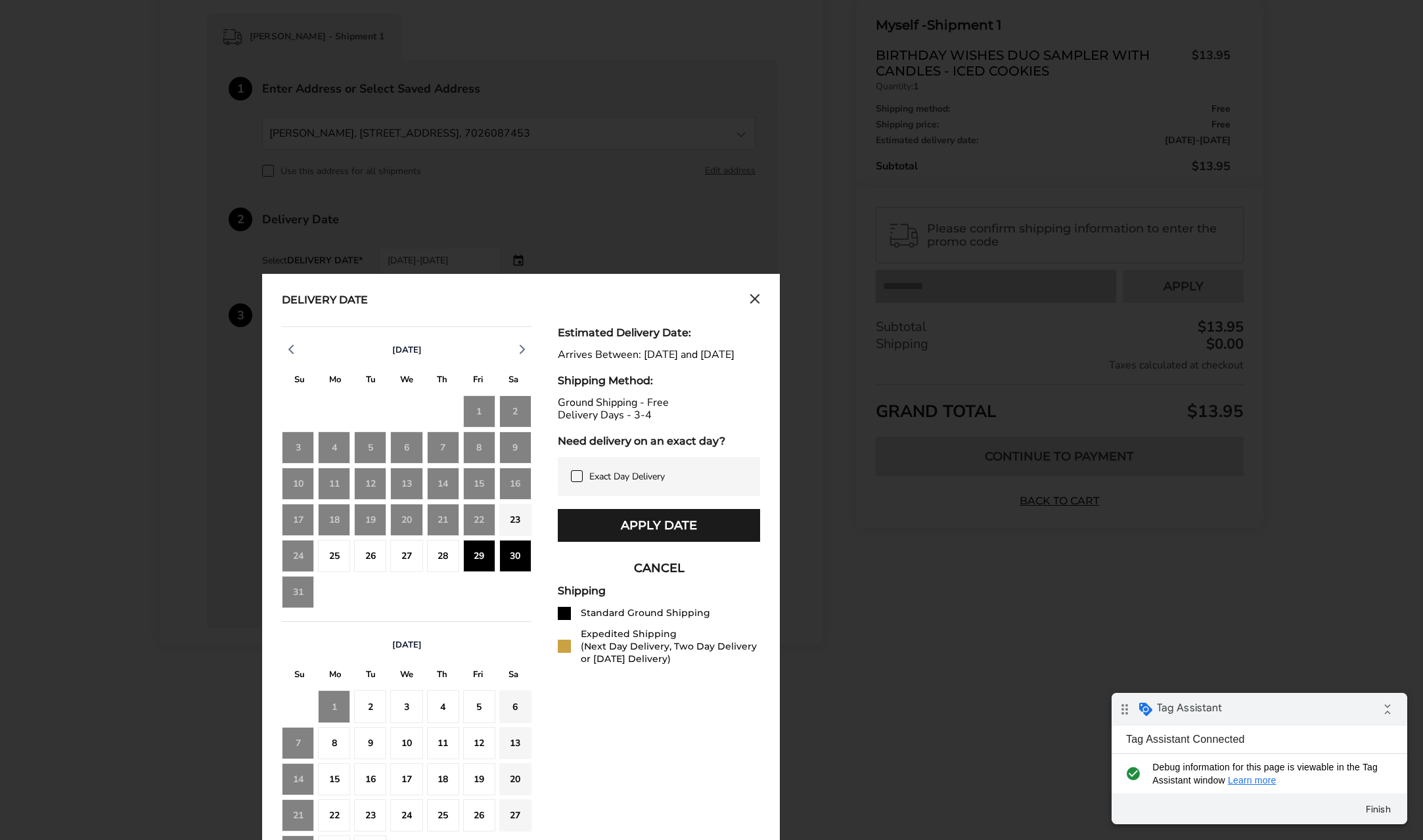
click at [483, 704] on div "5" at bounding box center [479, 707] width 32 height 32
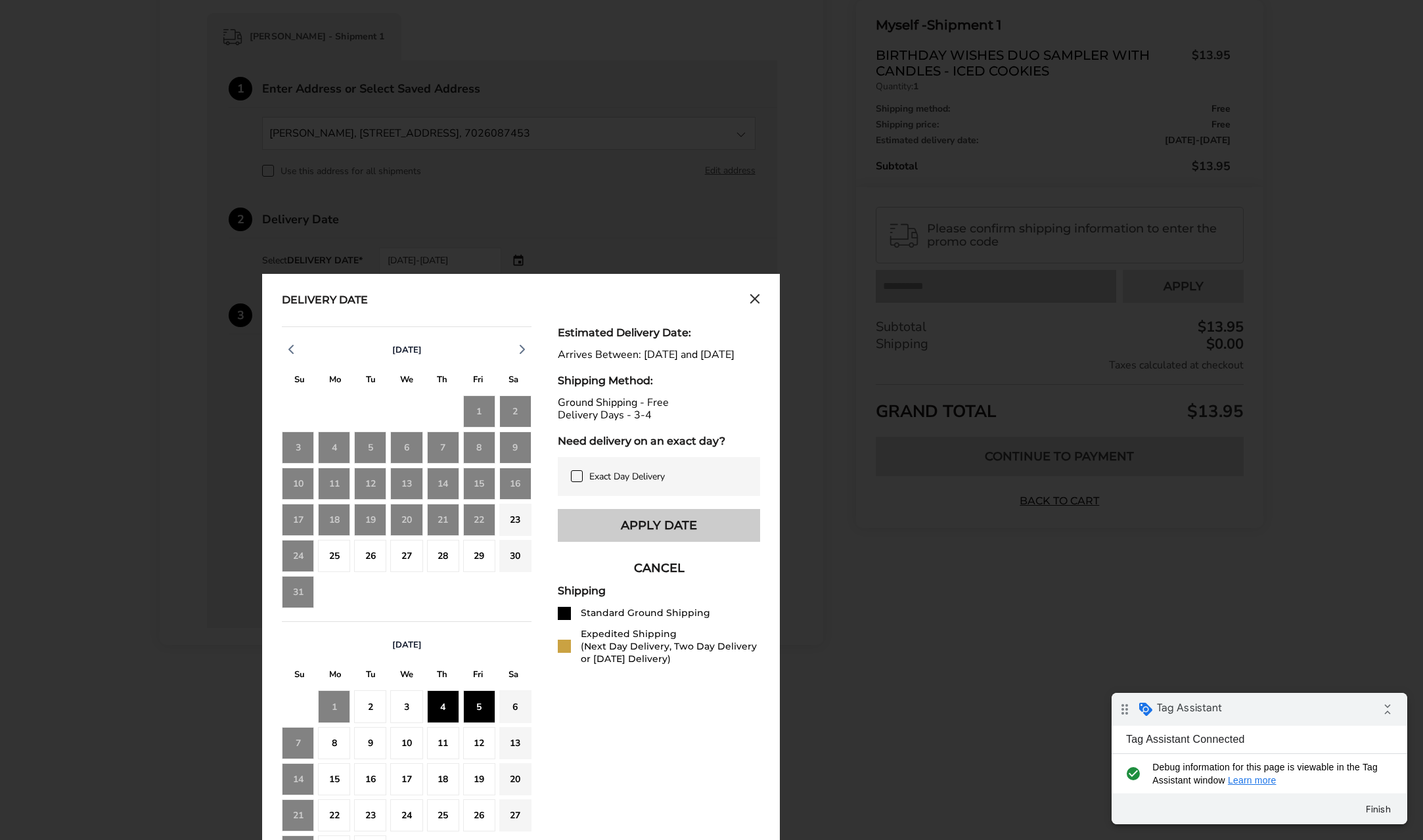
click at [662, 534] on button "Apply Date" at bounding box center [659, 526] width 202 height 33
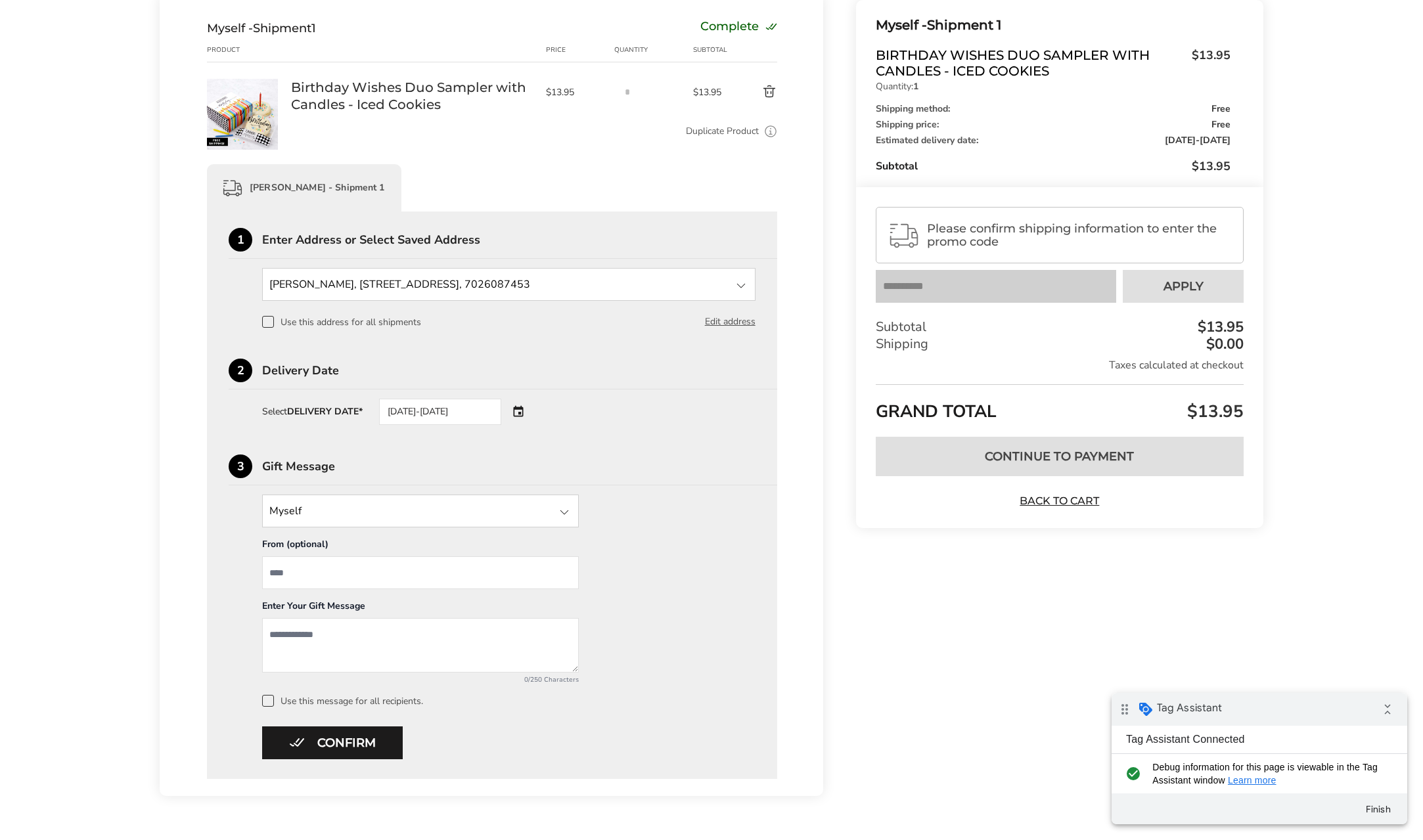
scroll to position [207, 0]
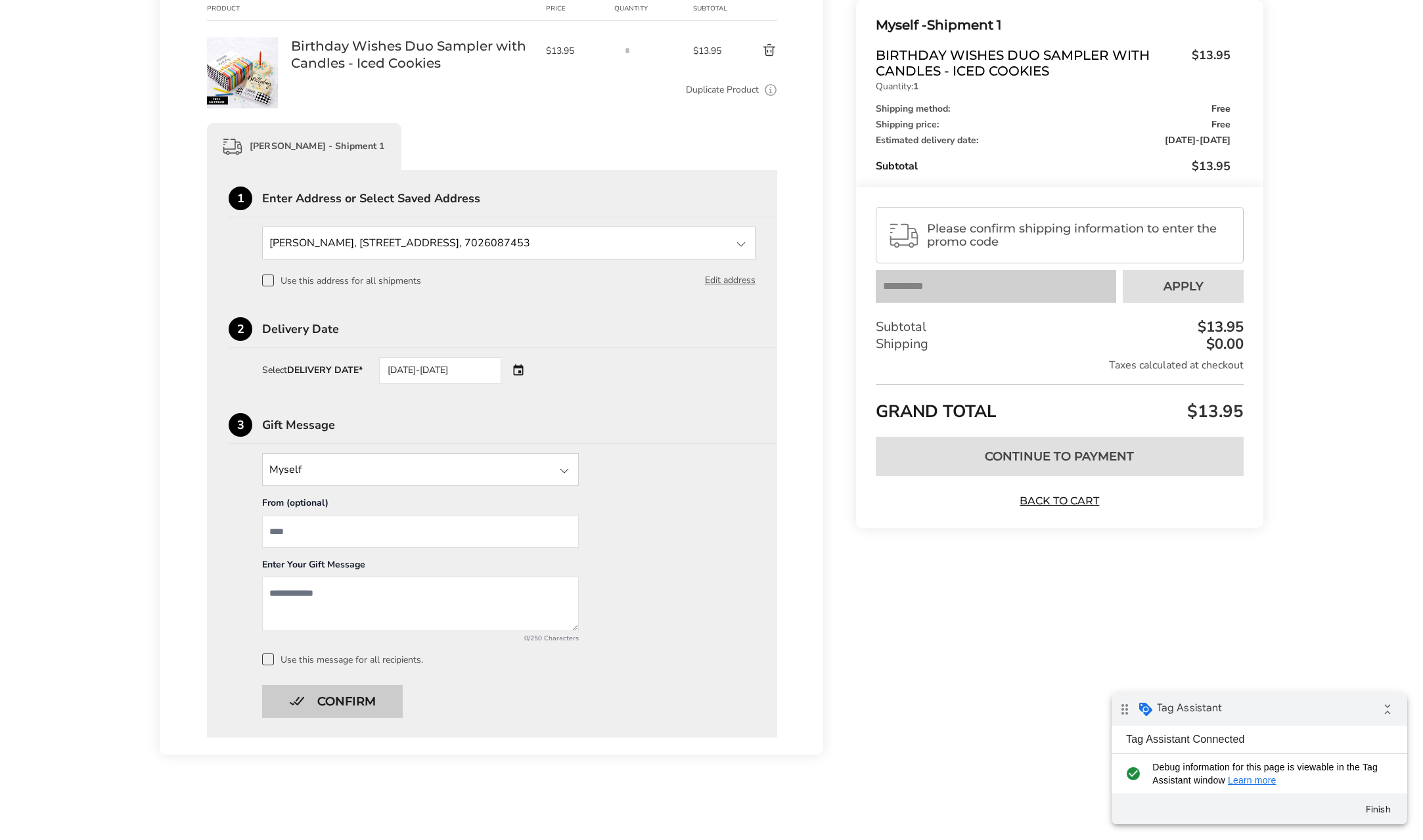
click at [362, 708] on button "Confirm" at bounding box center [332, 701] width 140 height 33
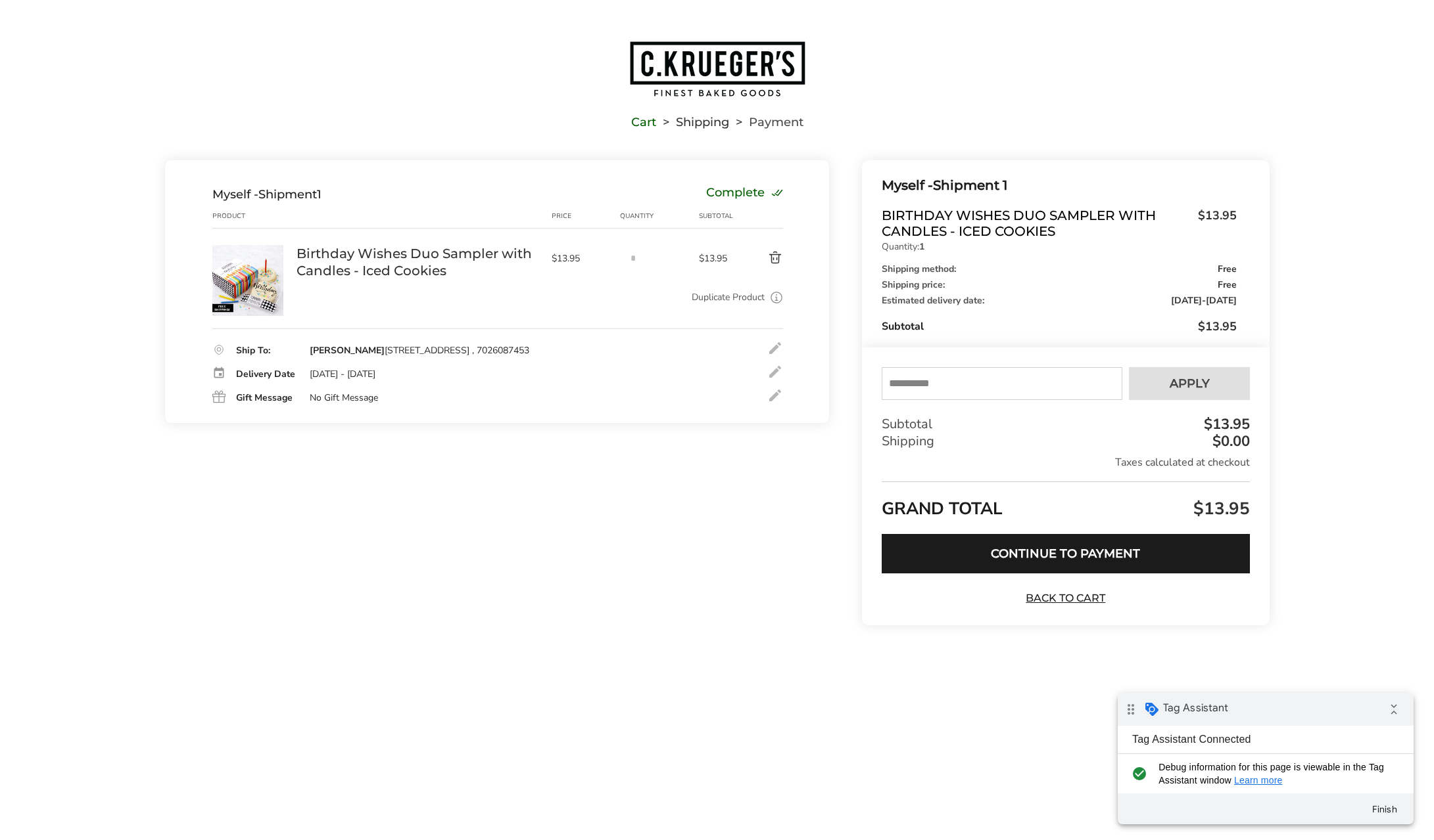
scroll to position [0, 0]
click at [1146, 554] on button "Continue to Payment" at bounding box center [1065, 554] width 368 height 39
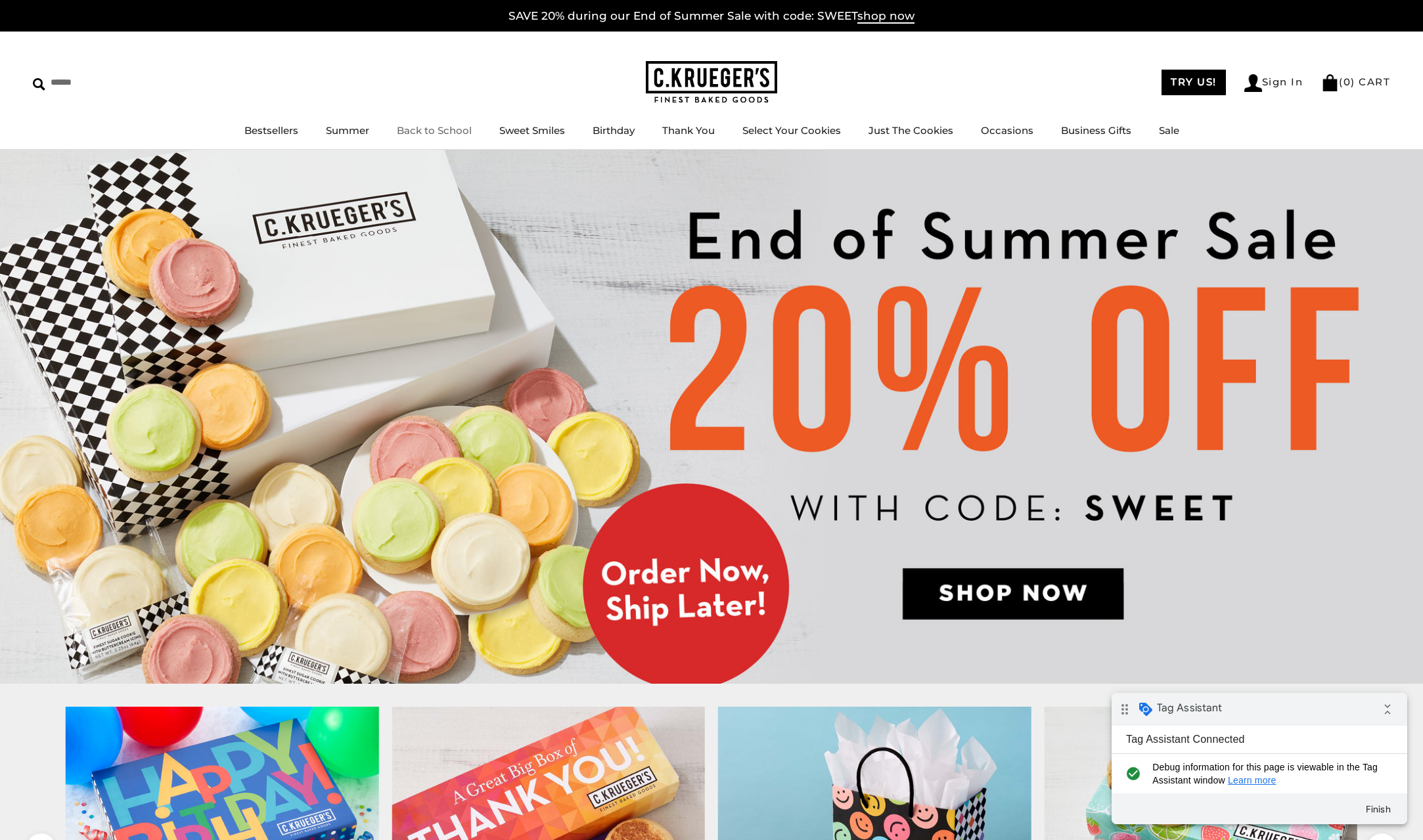
click at [420, 130] on link "Back to School" at bounding box center [434, 130] width 75 height 12
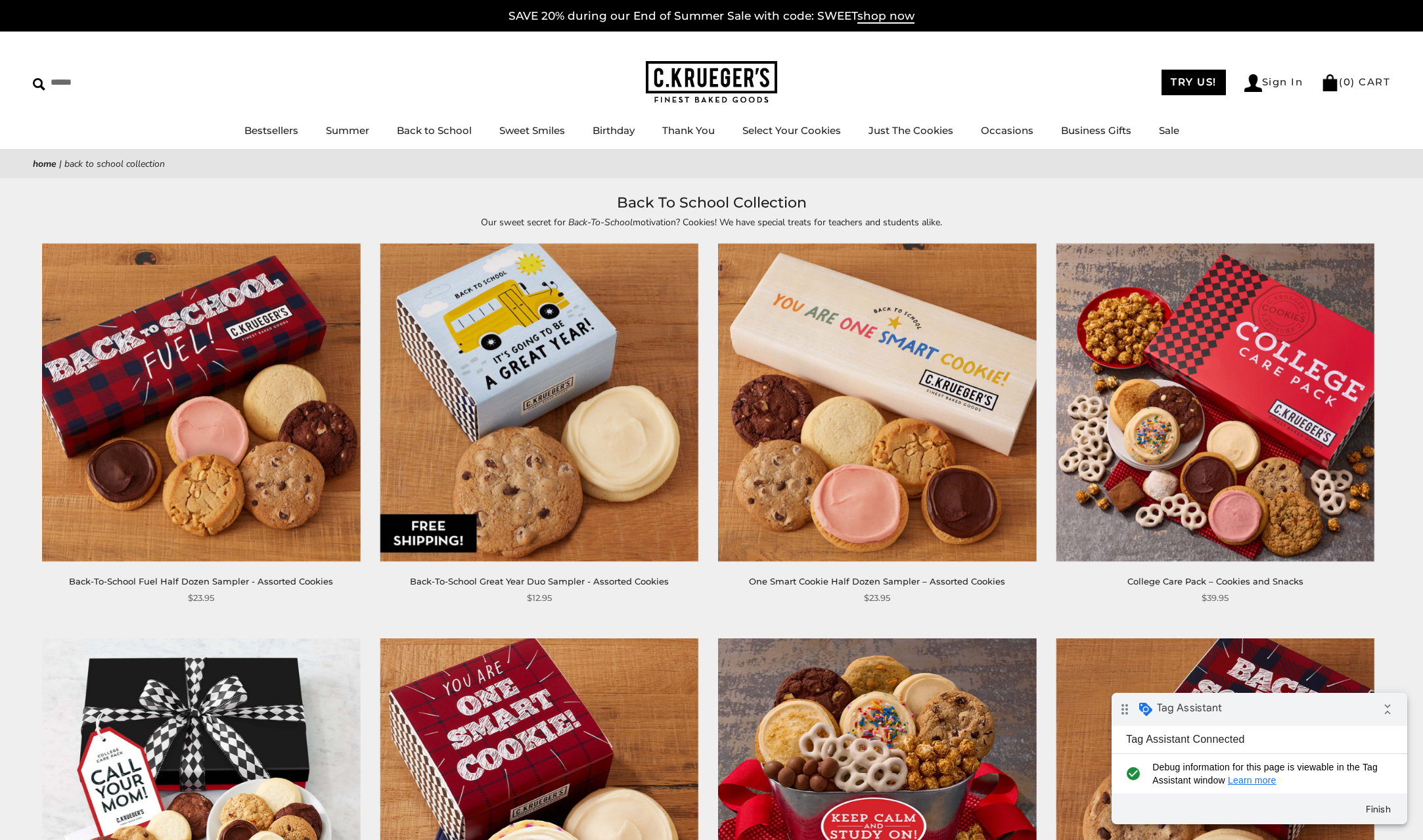
click at [496, 359] on img at bounding box center [539, 403] width 318 height 318
